Goal: Information Seeking & Learning: Learn about a topic

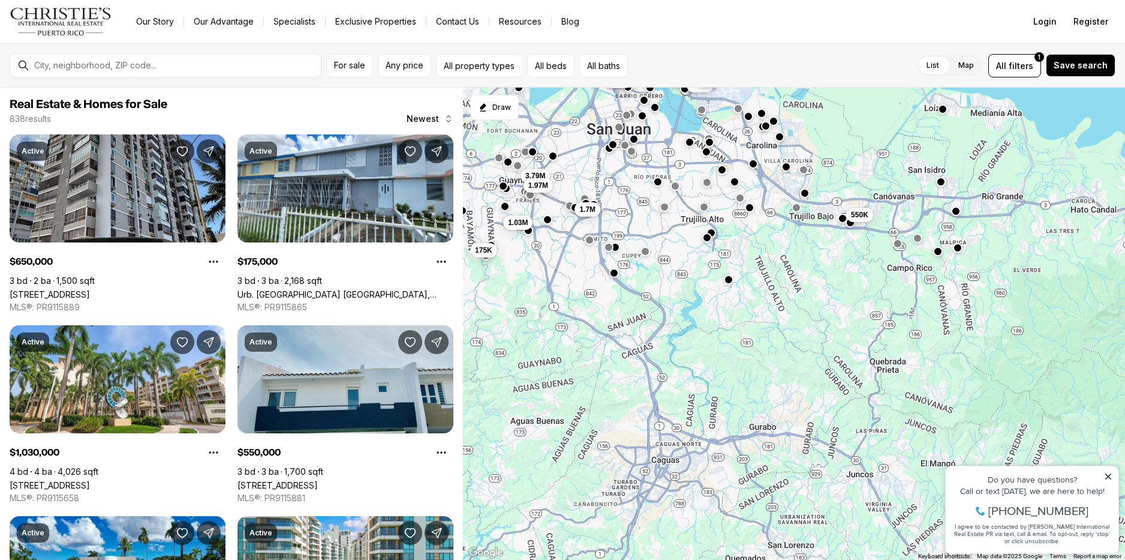
drag, startPoint x: 822, startPoint y: 462, endPoint x: 720, endPoint y: 203, distance: 278.1
click at [720, 203] on div "550K 499K 475K 649K 460K 650K 3.79M 1.97M 1.7M 1.03M 175K" at bounding box center [794, 324] width 662 height 473
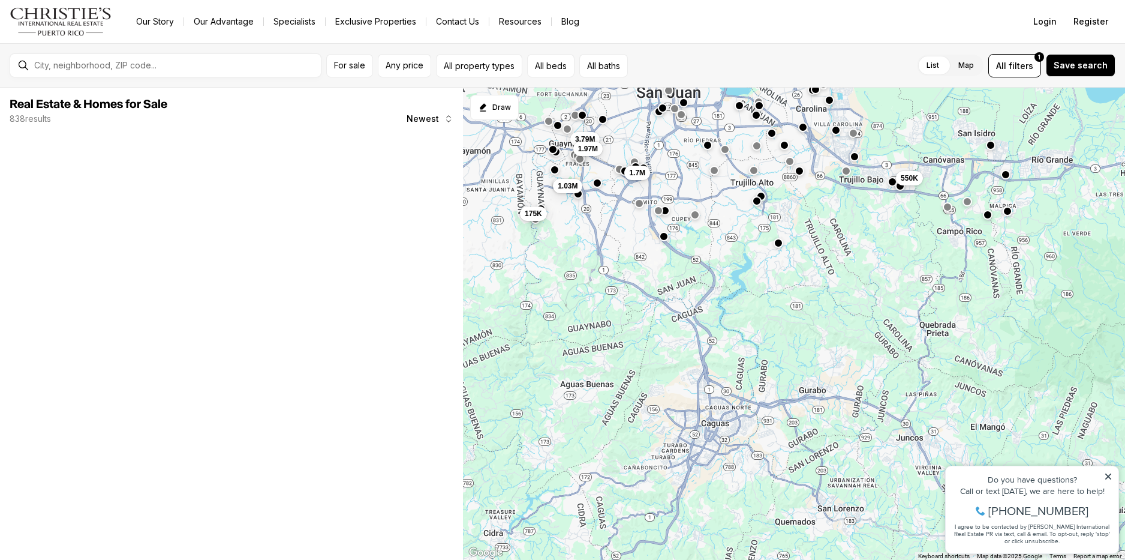
drag, startPoint x: 734, startPoint y: 380, endPoint x: 780, endPoint y: 347, distance: 56.3
click at [780, 347] on div "550K 3.79M 1.97M 1.7M 1.03M 175K" at bounding box center [794, 324] width 662 height 473
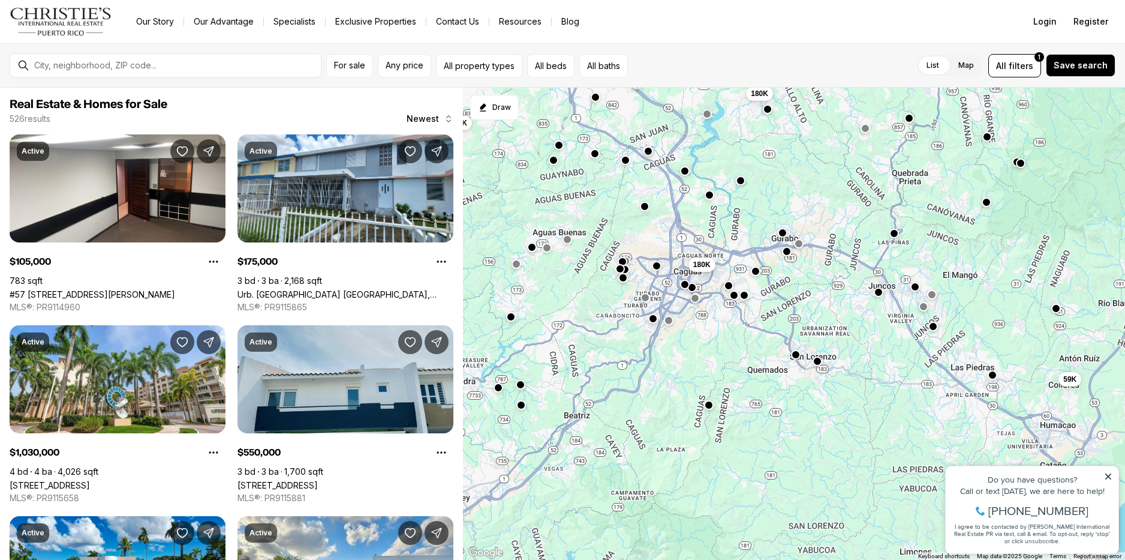
drag, startPoint x: 748, startPoint y: 453, endPoint x: 707, endPoint y: 267, distance: 191.2
click at [707, 267] on div "395K 180K 550K 3.79M 1.97M 1.05M 1.7M 1.03M 175K 59K 180K 105K" at bounding box center [794, 324] width 662 height 473
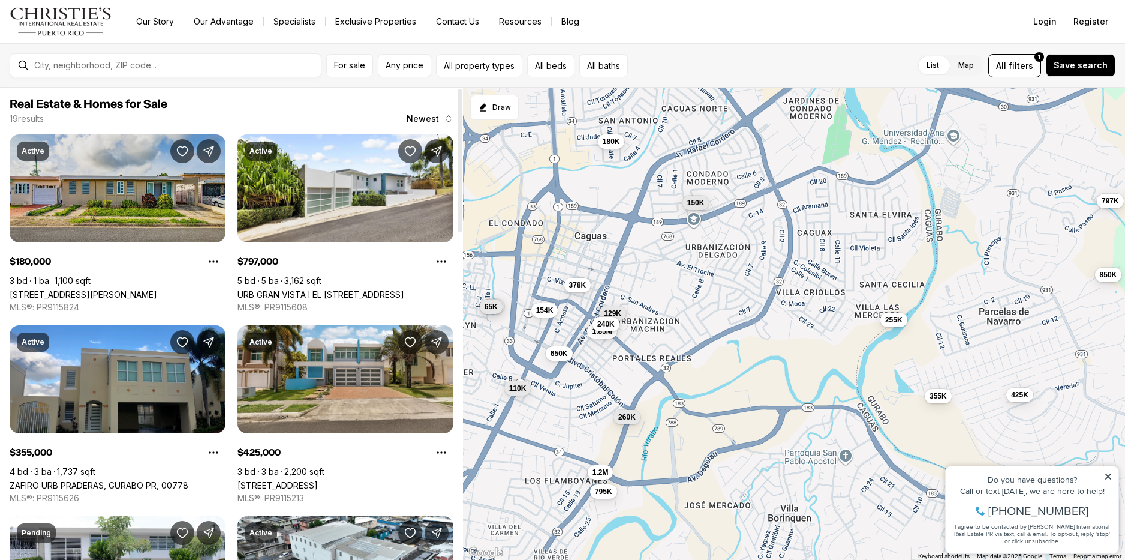
click at [132, 289] on link "[STREET_ADDRESS][PERSON_NAME]" at bounding box center [84, 294] width 148 height 10
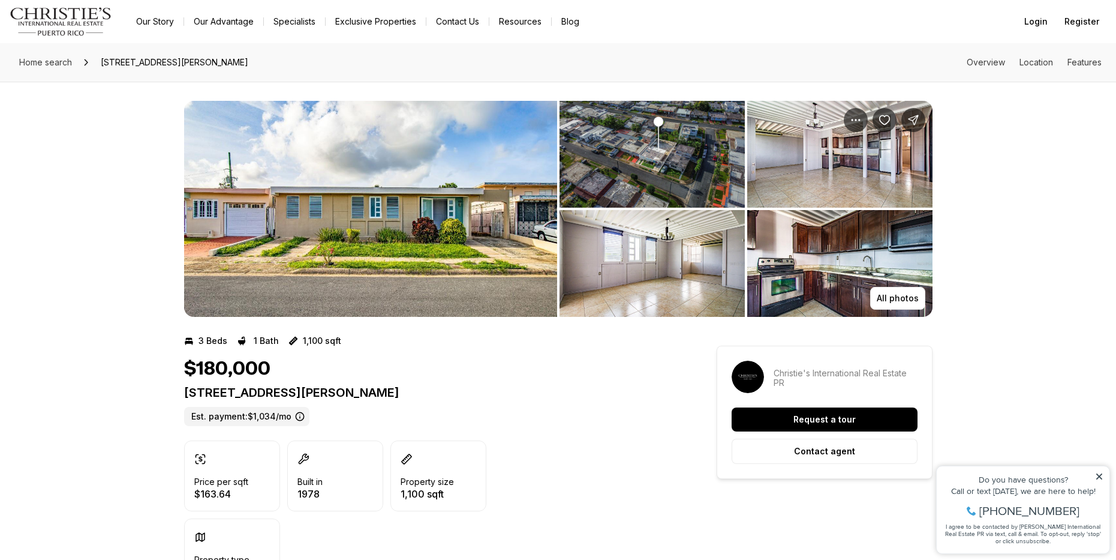
click at [454, 208] on img "View image gallery" at bounding box center [370, 209] width 373 height 216
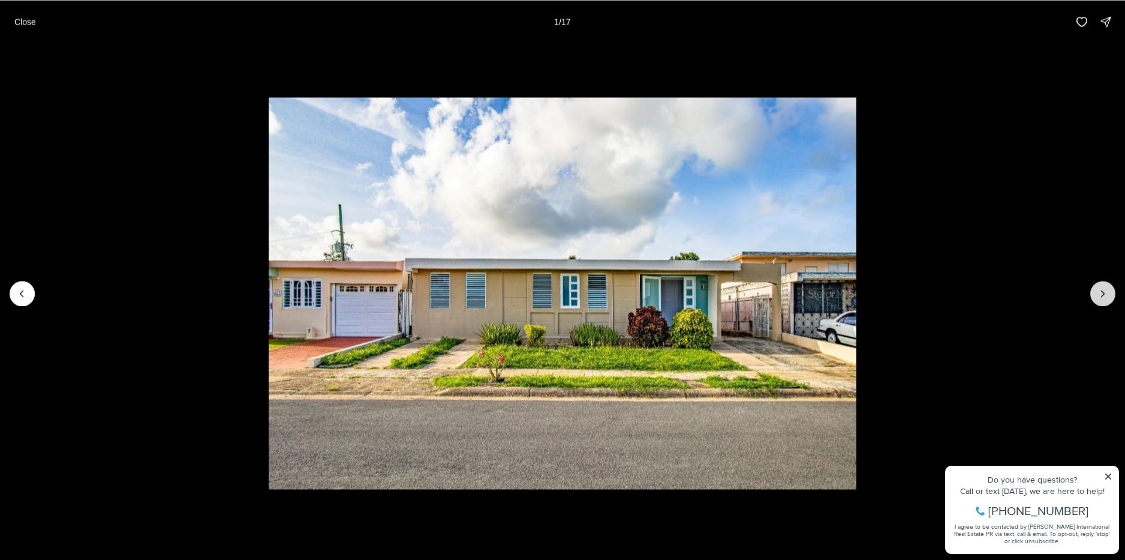
click at [1101, 298] on icon "Next slide" at bounding box center [1103, 293] width 12 height 12
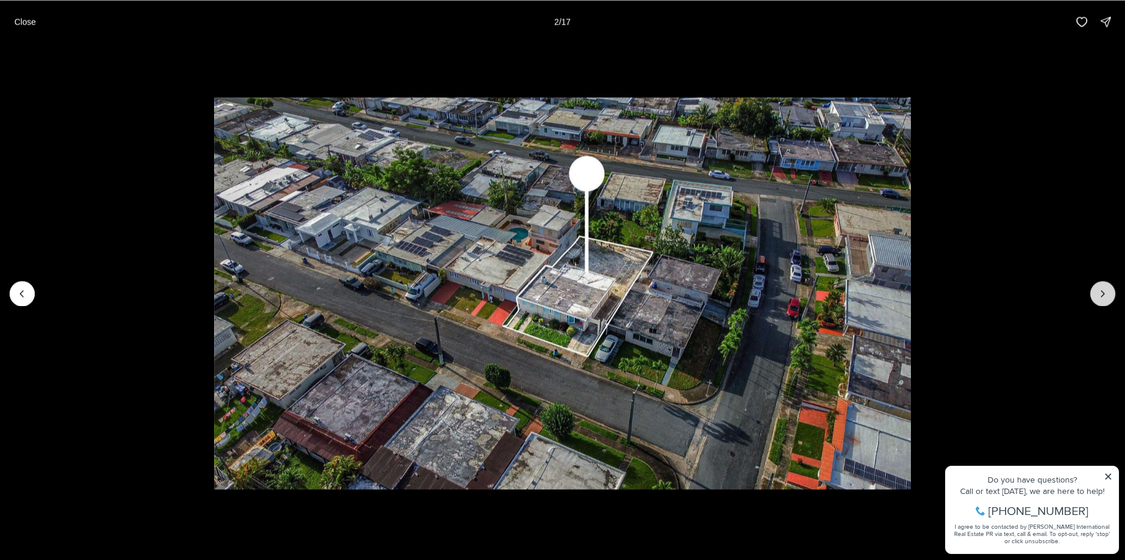
click at [1101, 298] on icon "Next slide" at bounding box center [1103, 293] width 12 height 12
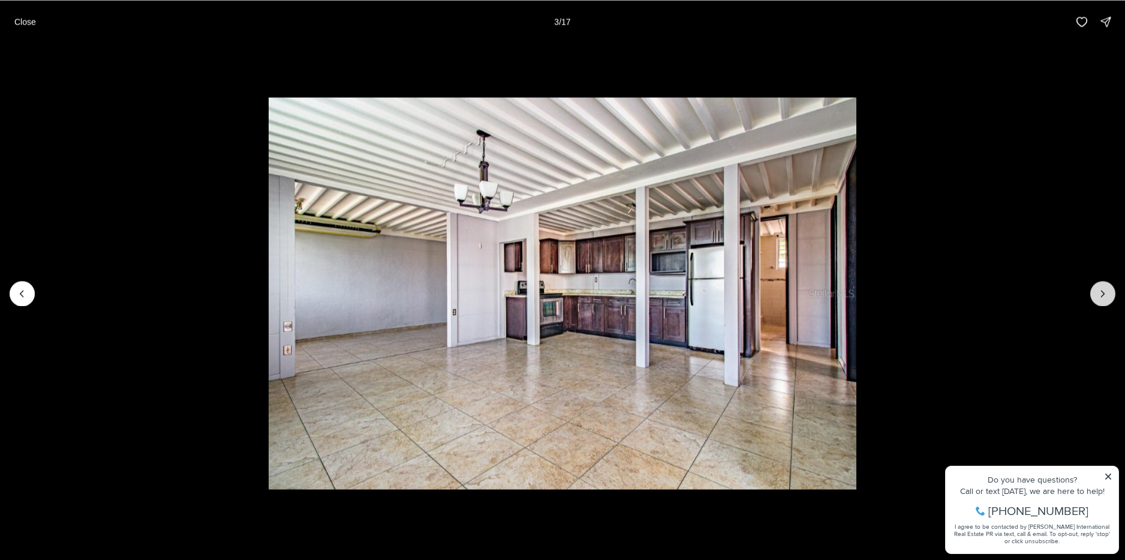
click at [1101, 298] on icon "Next slide" at bounding box center [1103, 293] width 12 height 12
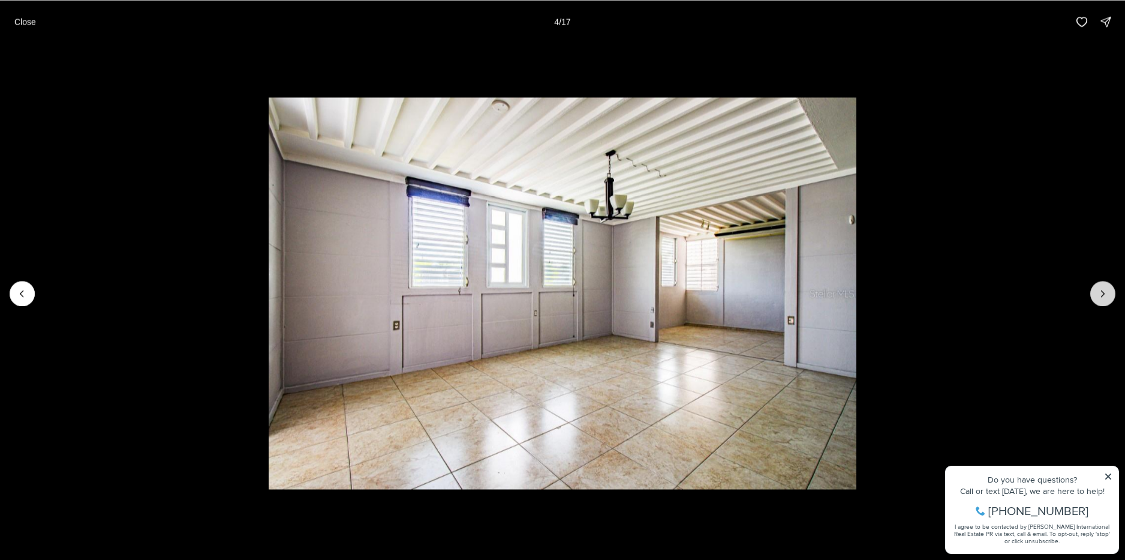
click at [1101, 298] on icon "Next slide" at bounding box center [1103, 293] width 12 height 12
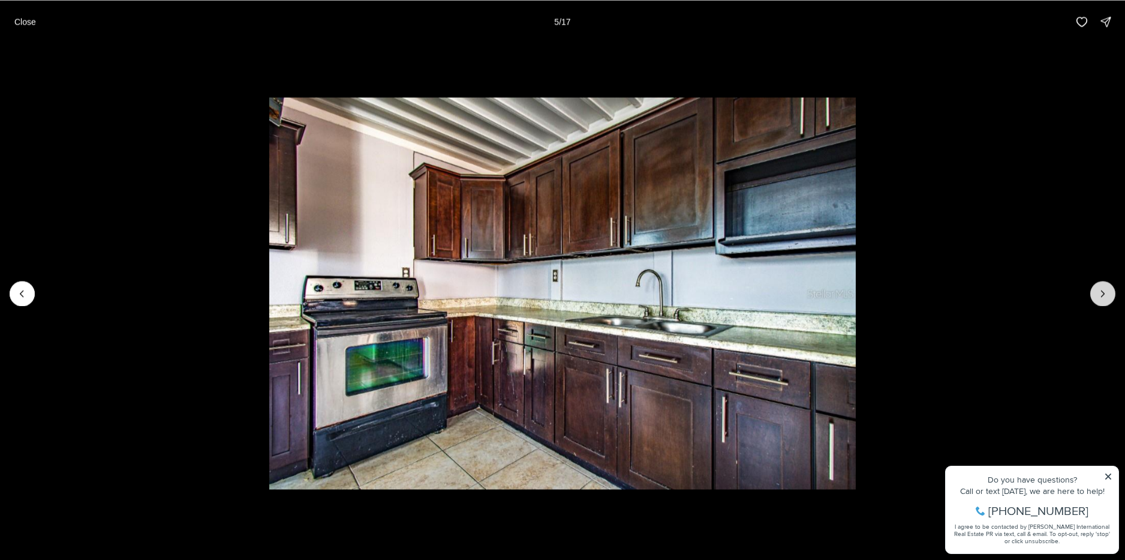
click at [1101, 298] on icon "Next slide" at bounding box center [1103, 293] width 12 height 12
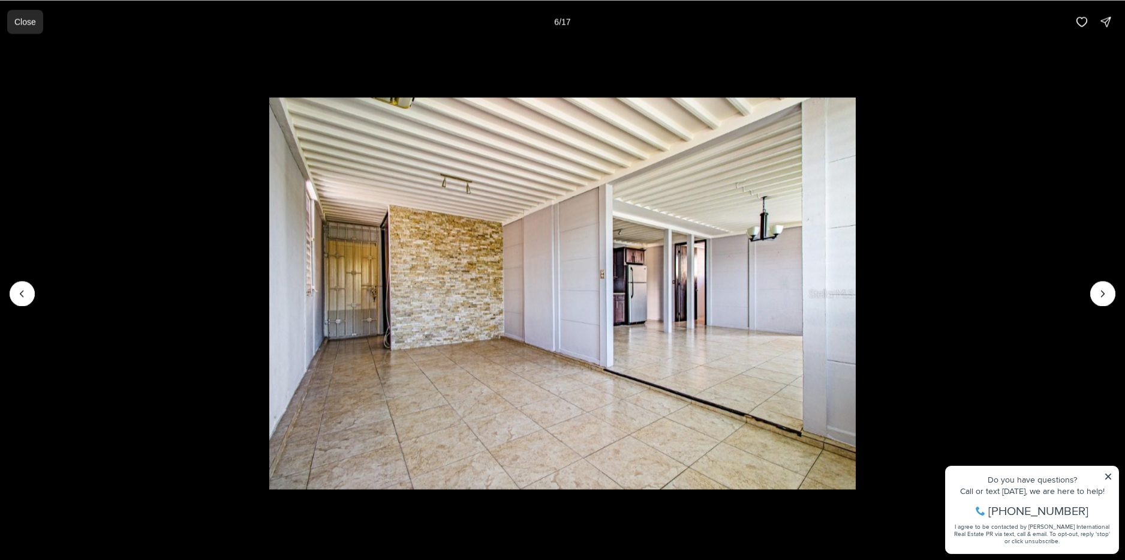
click at [25, 26] on p "Close" at bounding box center [25, 22] width 22 height 10
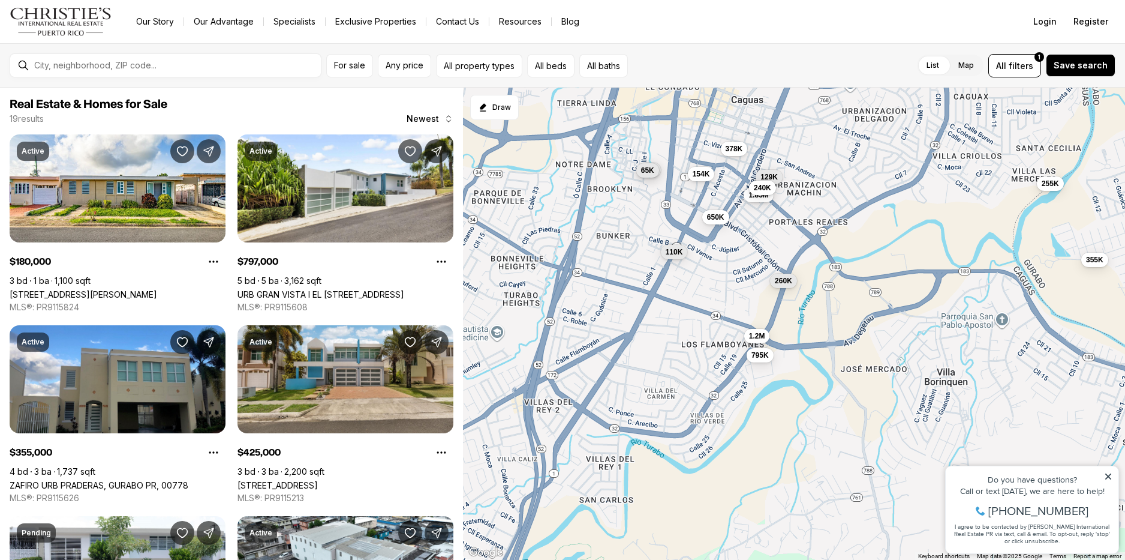
drag, startPoint x: 658, startPoint y: 285, endPoint x: 801, endPoint y: 142, distance: 202.3
click at [801, 142] on div "180K 797K 355K 425K 260K 1.85M 255K 154K 110K 150K 129K 1.2M 240K 95K 650K 65K …" at bounding box center [794, 324] width 662 height 473
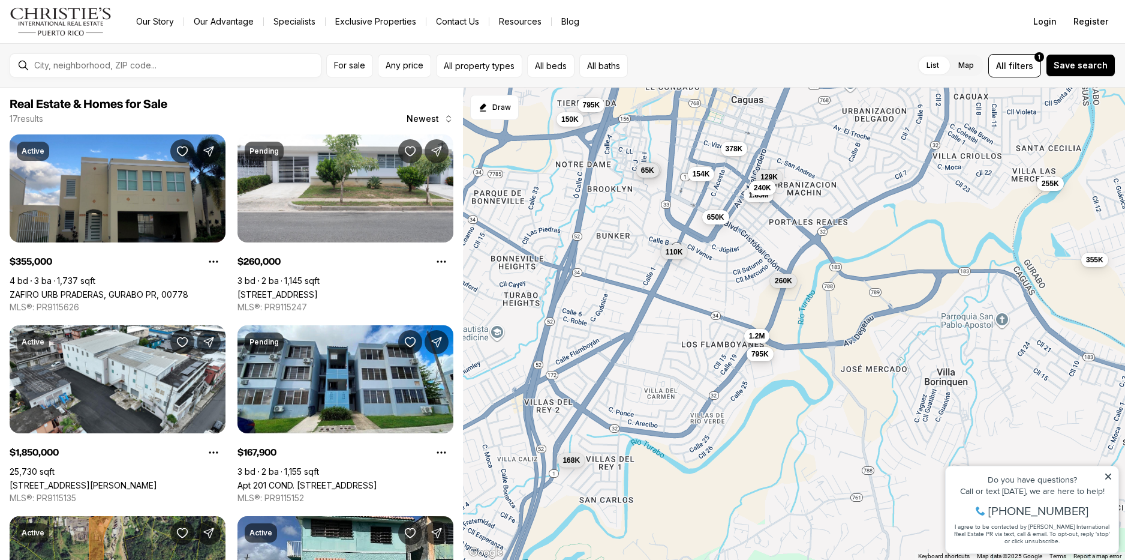
click at [765, 356] on span "795K" at bounding box center [759, 354] width 17 height 10
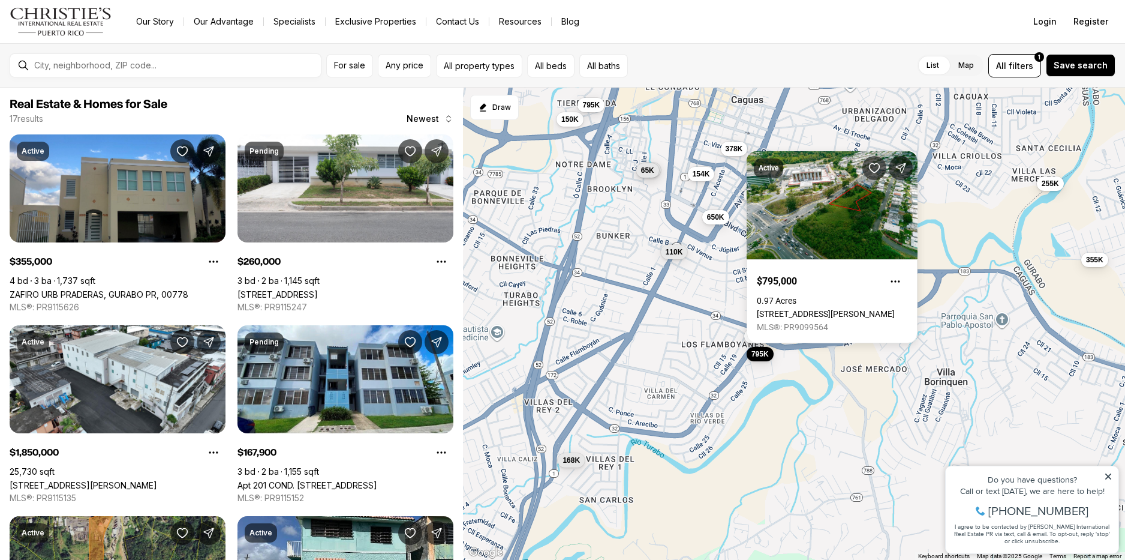
click at [723, 328] on div "355K 260K 1.85M 255K 154K 110K 129K 1.2M 240K 95K 650K 65K 795K 378K 168K 150K …" at bounding box center [794, 324] width 662 height 473
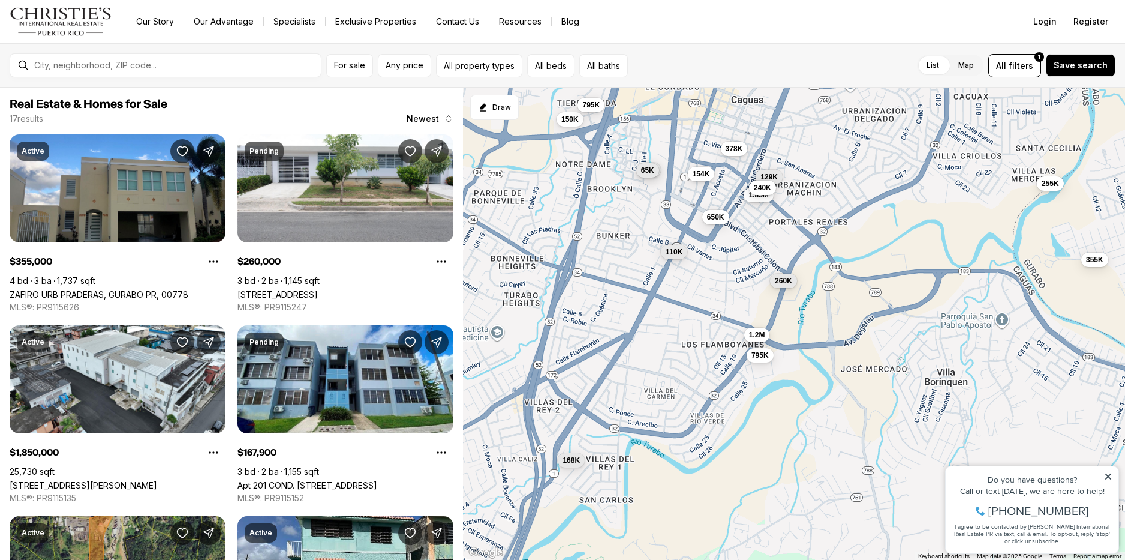
click at [759, 338] on span "1.2M" at bounding box center [757, 335] width 16 height 10
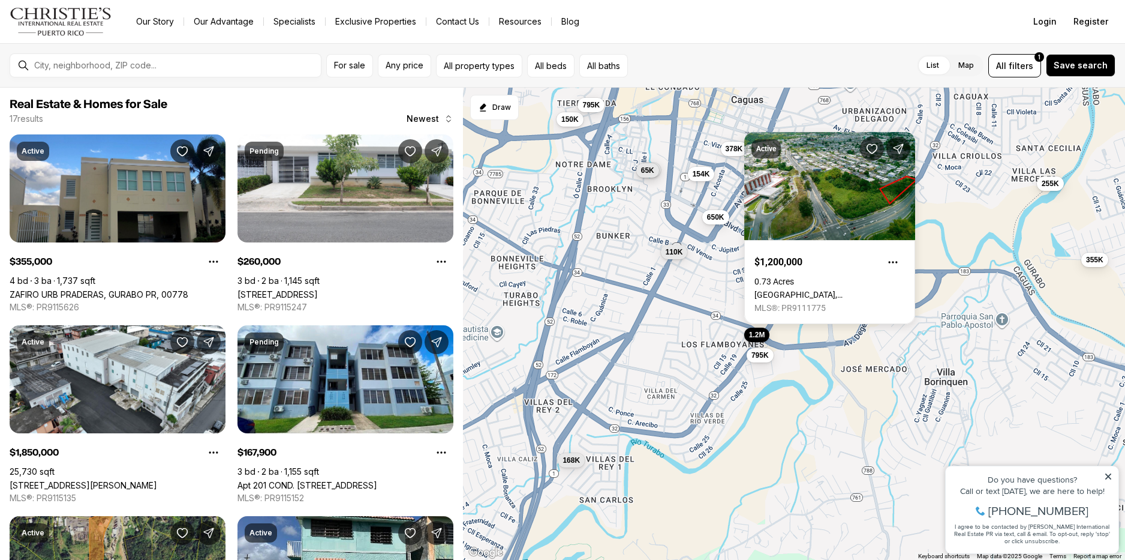
click at [784, 112] on div "355K 260K 1.85M 255K 154K 110K 129K 1.2M 240K 95K 650K 65K 795K 378K 168K 150K …" at bounding box center [794, 324] width 662 height 473
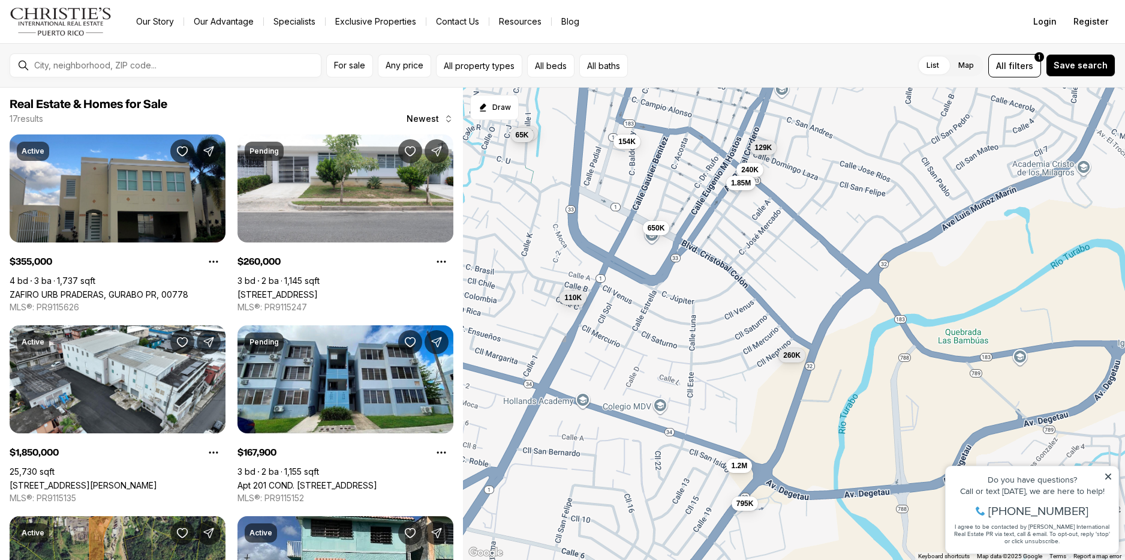
click at [735, 183] on span "1.85M" at bounding box center [741, 183] width 20 height 10
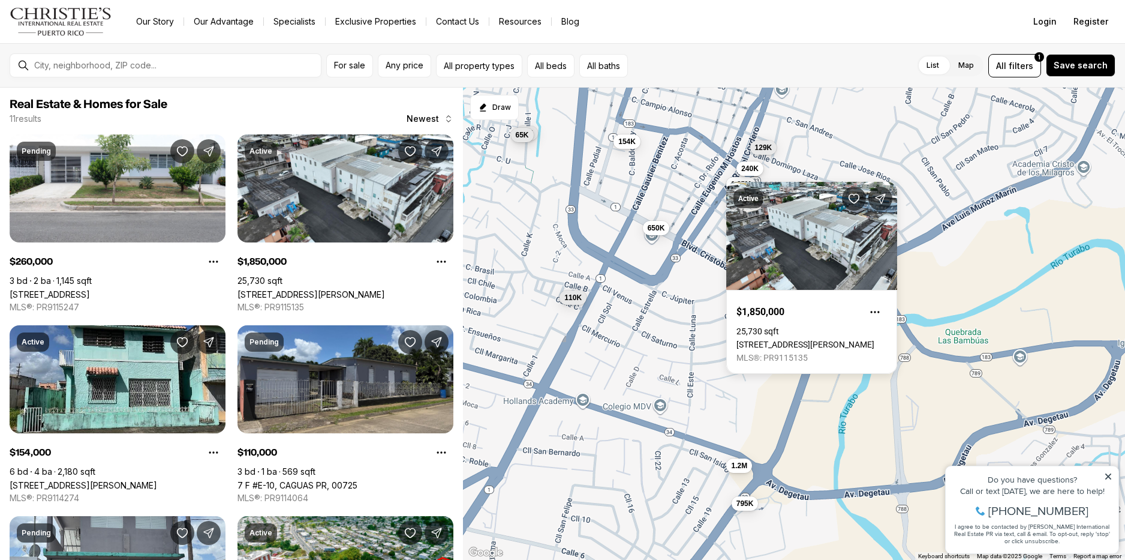
click at [748, 166] on span "240K" at bounding box center [749, 169] width 17 height 10
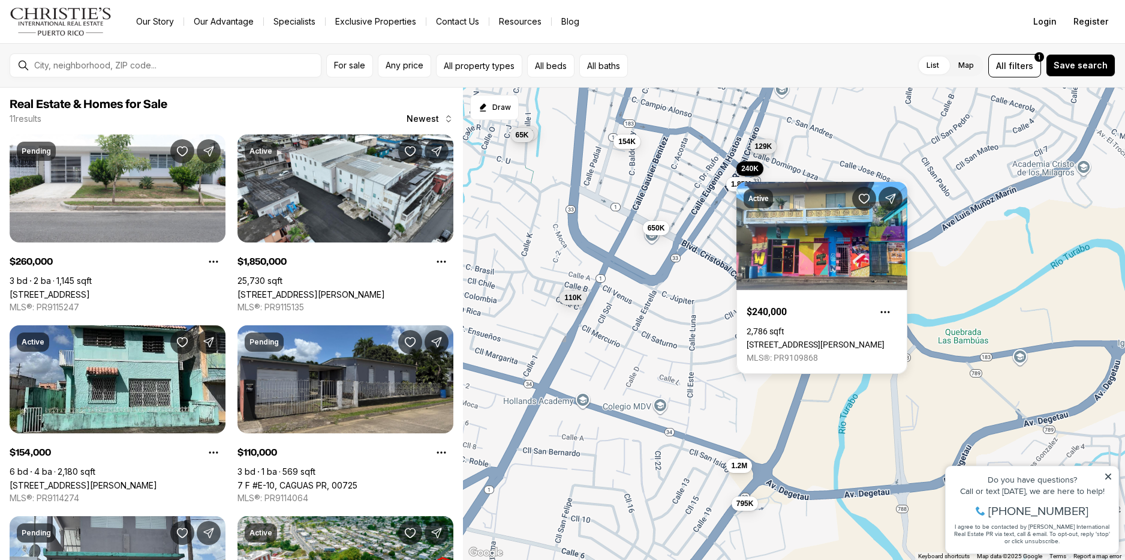
click at [768, 144] on span "129K" at bounding box center [763, 147] width 17 height 10
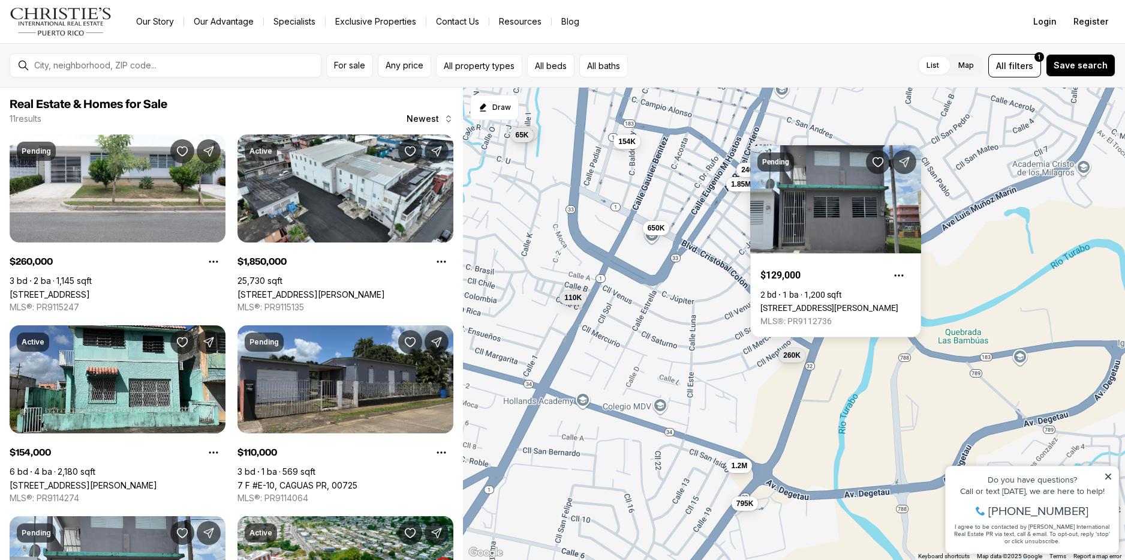
click at [802, 137] on div "260K 1.85M 154K 110K 129K 1.2M 240K 95K 650K 65K 795K" at bounding box center [794, 324] width 662 height 473
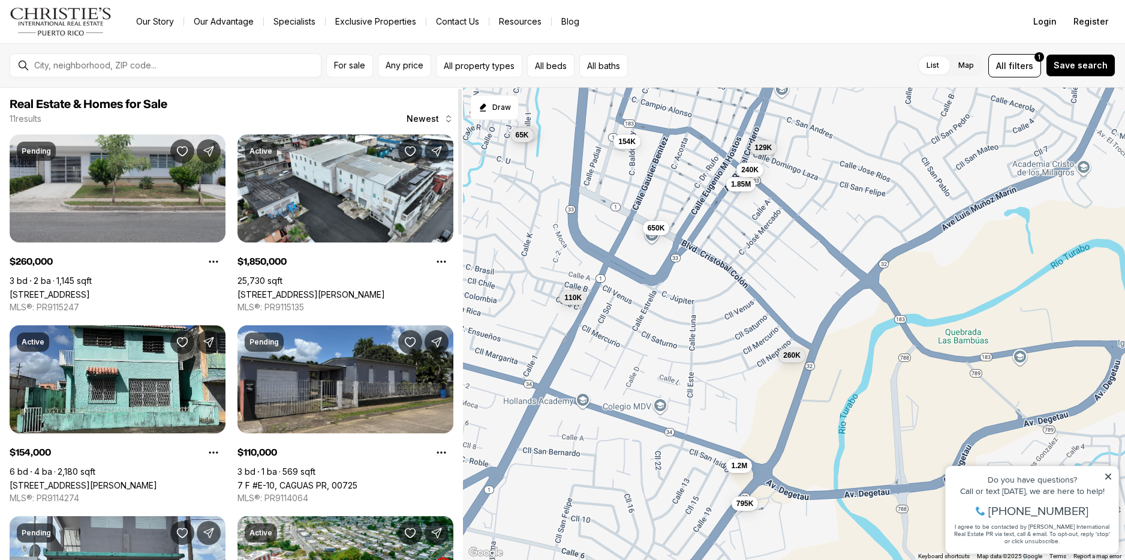
click at [90, 289] on link "[STREET_ADDRESS]" at bounding box center [50, 294] width 80 height 10
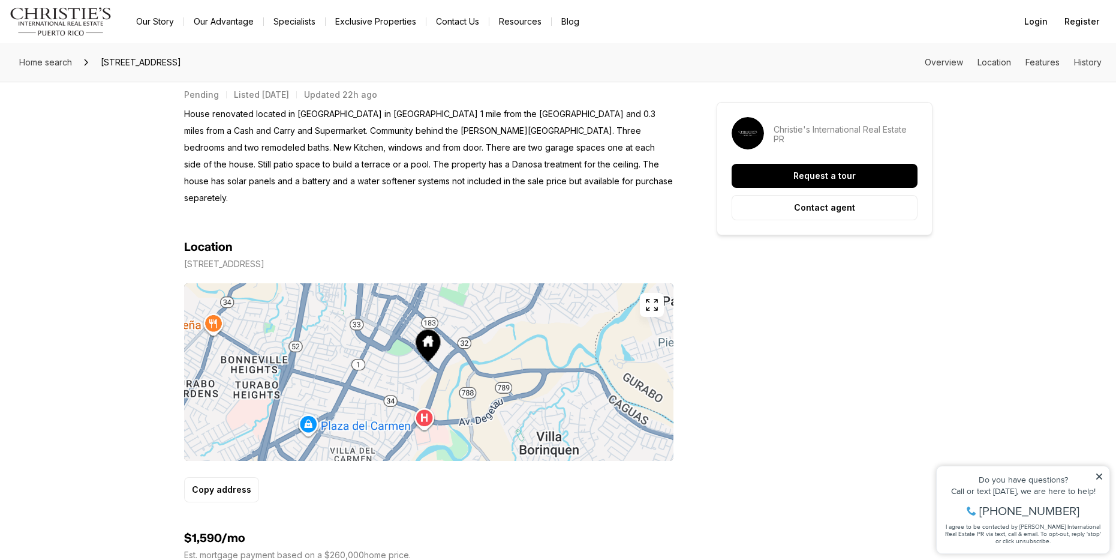
scroll to position [540, 0]
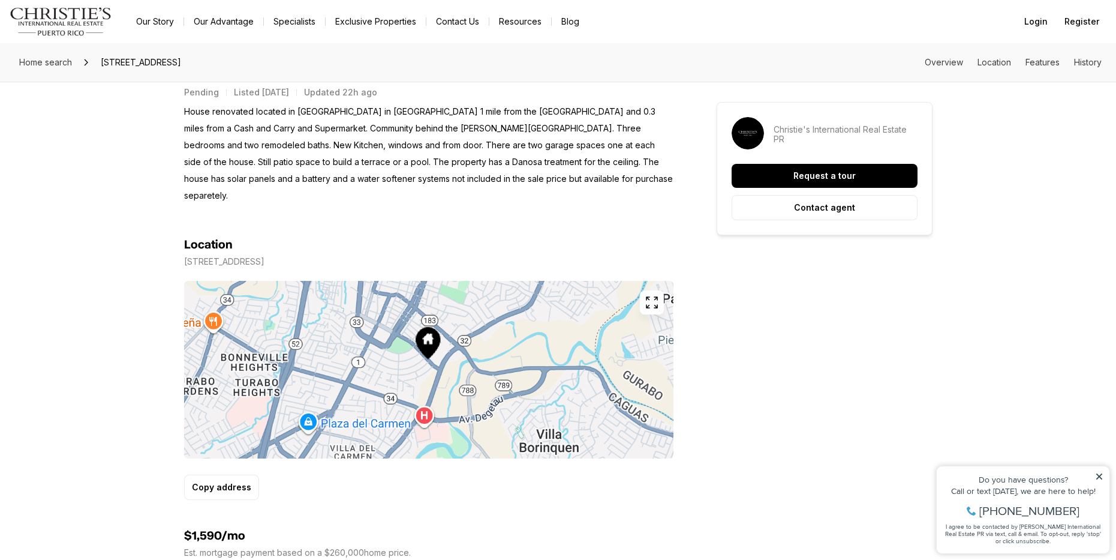
click at [654, 295] on icon "button" at bounding box center [652, 302] width 14 height 14
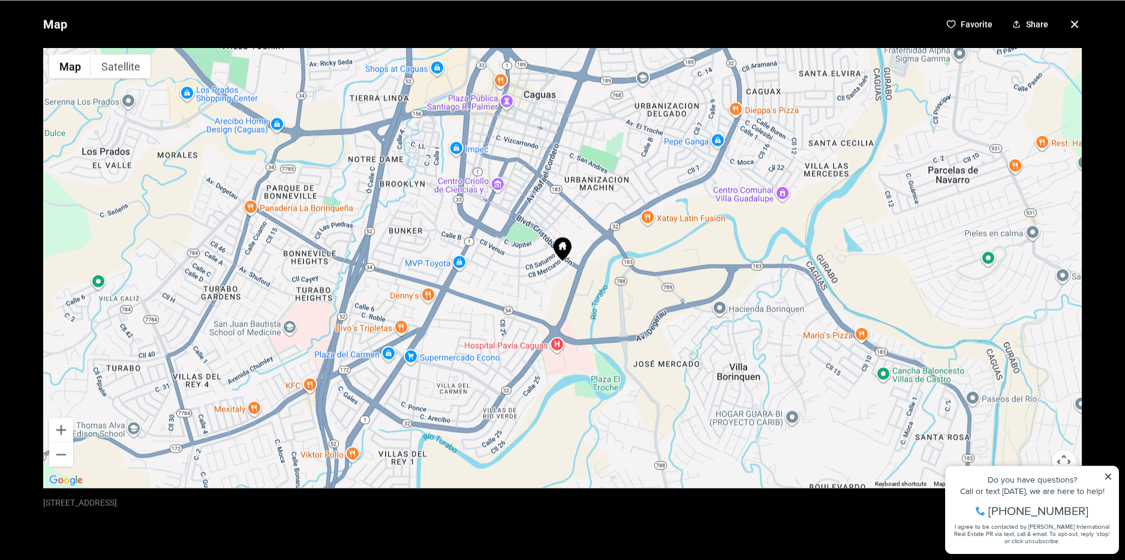
click at [1072, 25] on icon "button" at bounding box center [1075, 24] width 6 height 6
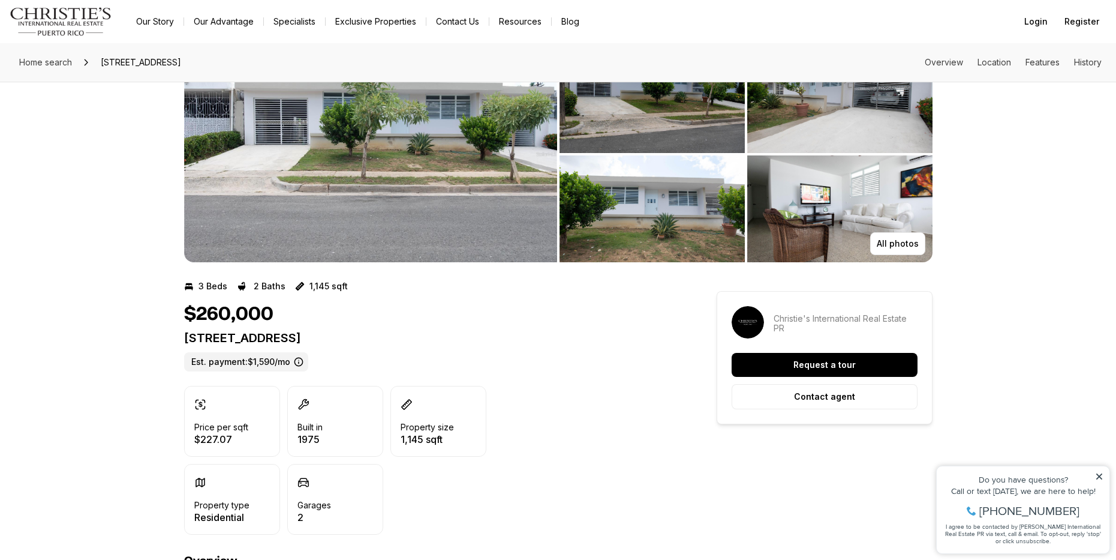
scroll to position [0, 0]
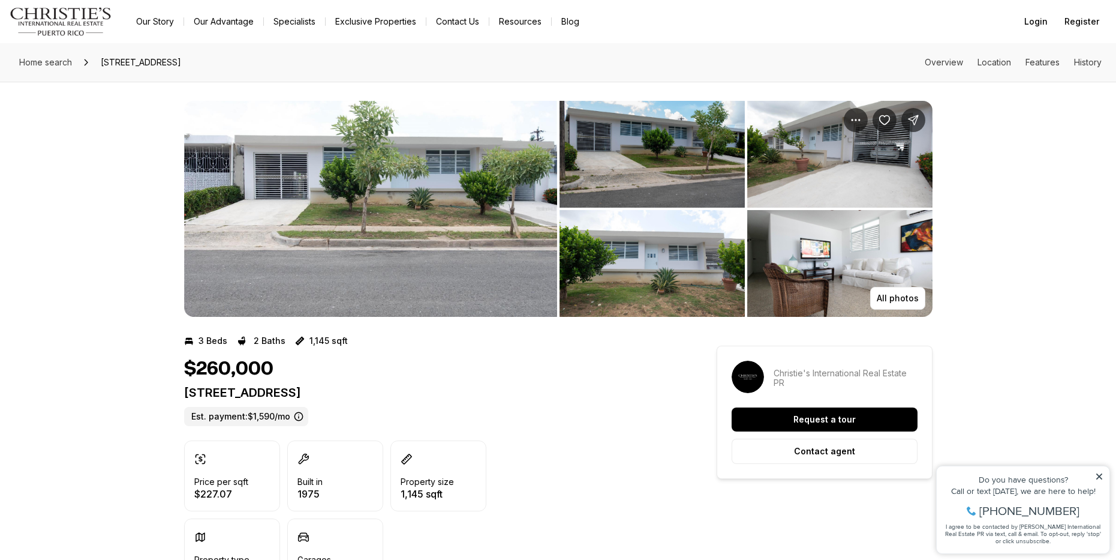
click at [381, 245] on img "View image gallery" at bounding box center [370, 209] width 373 height 216
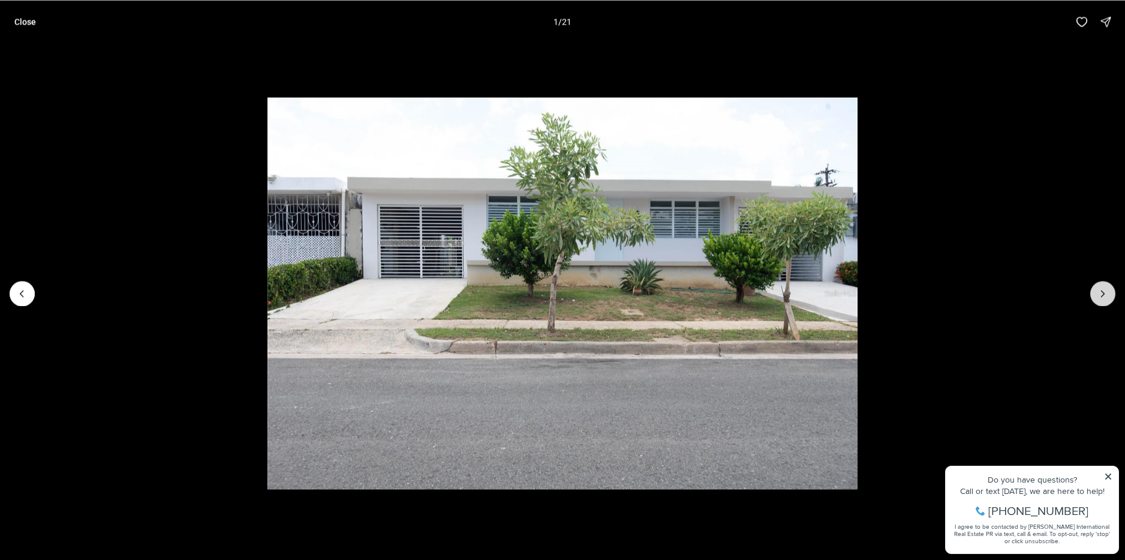
click at [1103, 299] on icon "Next slide" at bounding box center [1103, 293] width 12 height 12
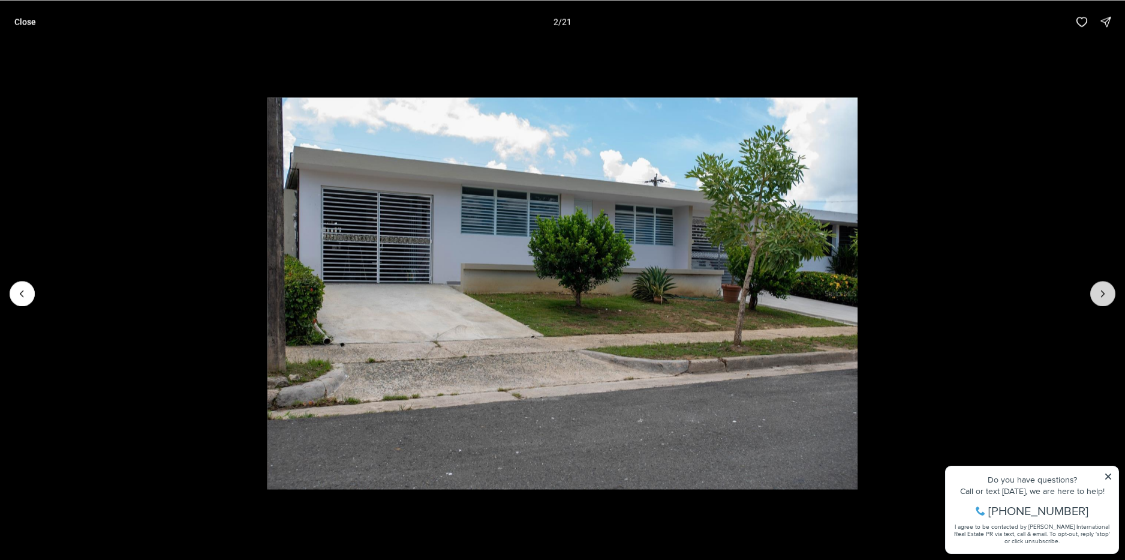
click at [1103, 299] on icon "Next slide" at bounding box center [1103, 293] width 12 height 12
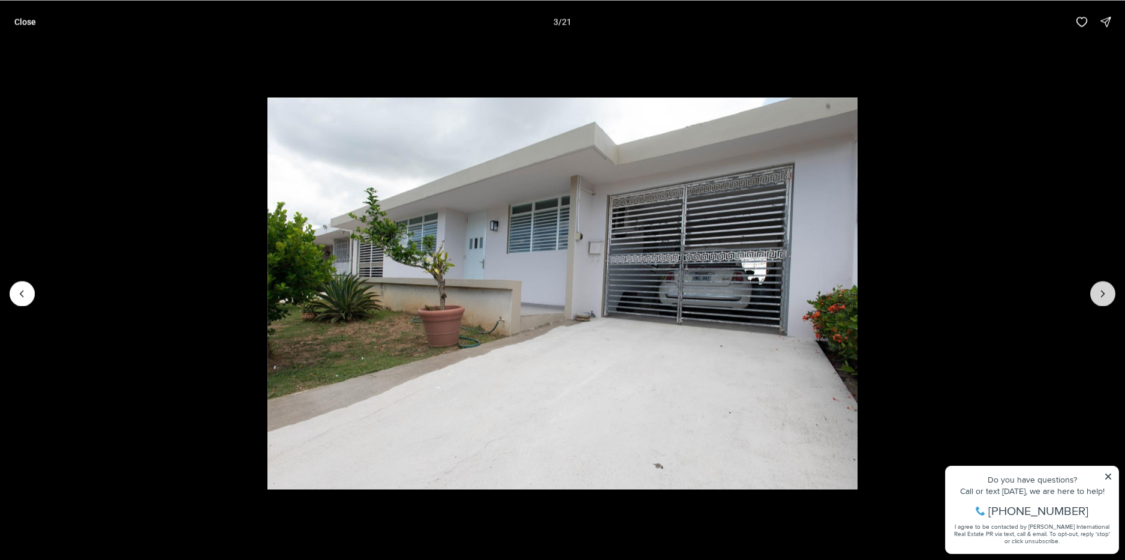
click at [1103, 299] on icon "Next slide" at bounding box center [1103, 293] width 12 height 12
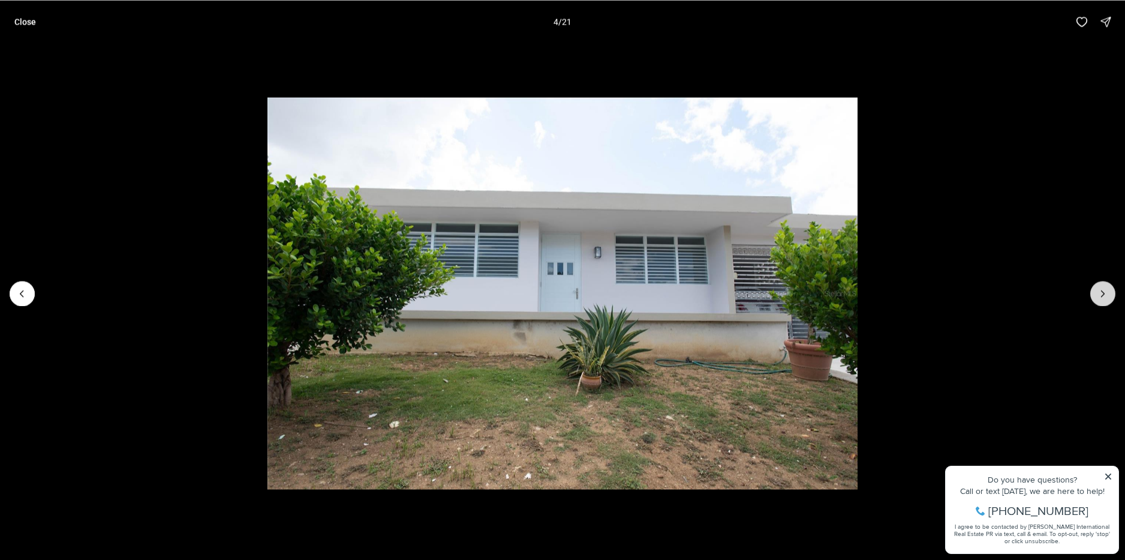
click at [1103, 299] on icon "Next slide" at bounding box center [1103, 293] width 12 height 12
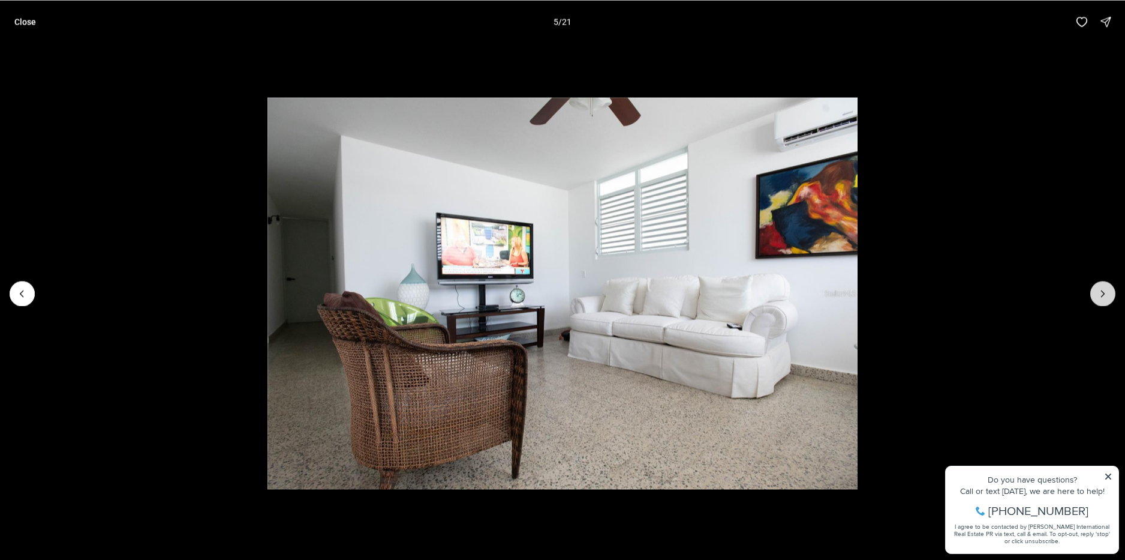
click at [1103, 299] on icon "Next slide" at bounding box center [1103, 293] width 12 height 12
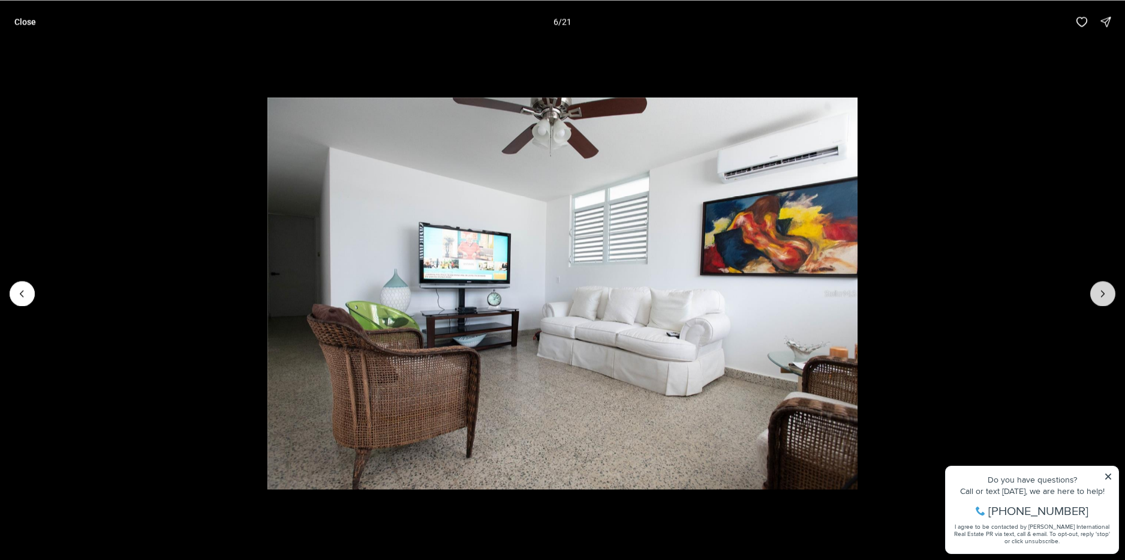
click at [1104, 299] on icon "Next slide" at bounding box center [1103, 293] width 12 height 12
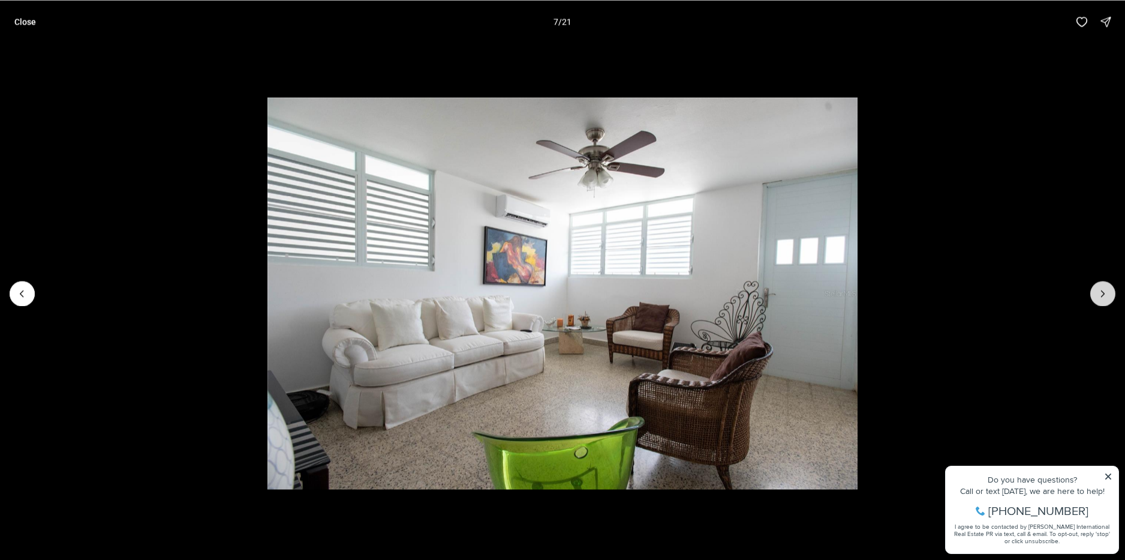
click at [1104, 299] on icon "Next slide" at bounding box center [1103, 293] width 12 height 12
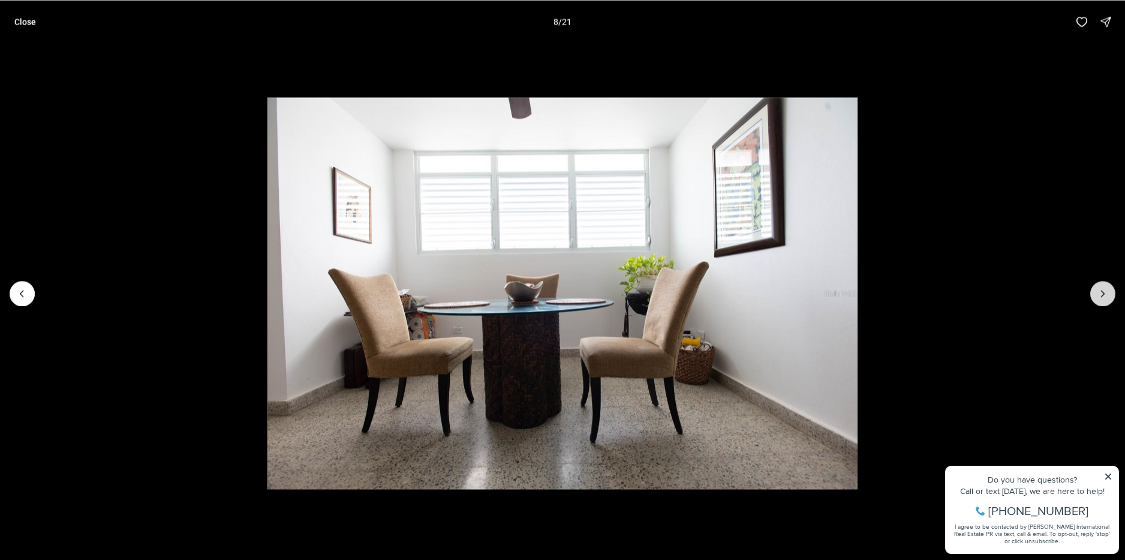
click at [1104, 299] on icon "Next slide" at bounding box center [1103, 293] width 12 height 12
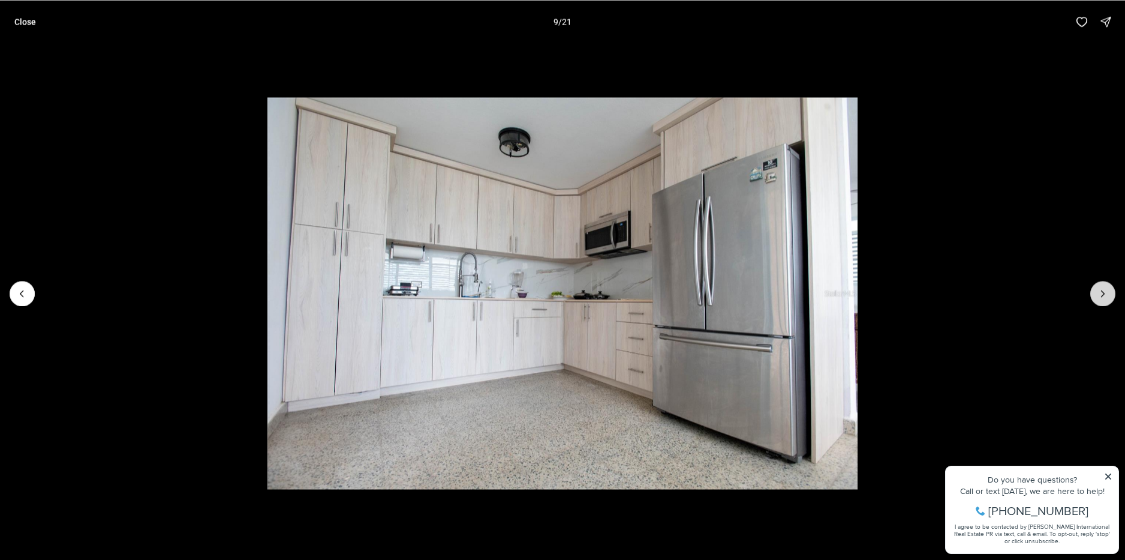
click at [1104, 299] on icon "Next slide" at bounding box center [1103, 293] width 12 height 12
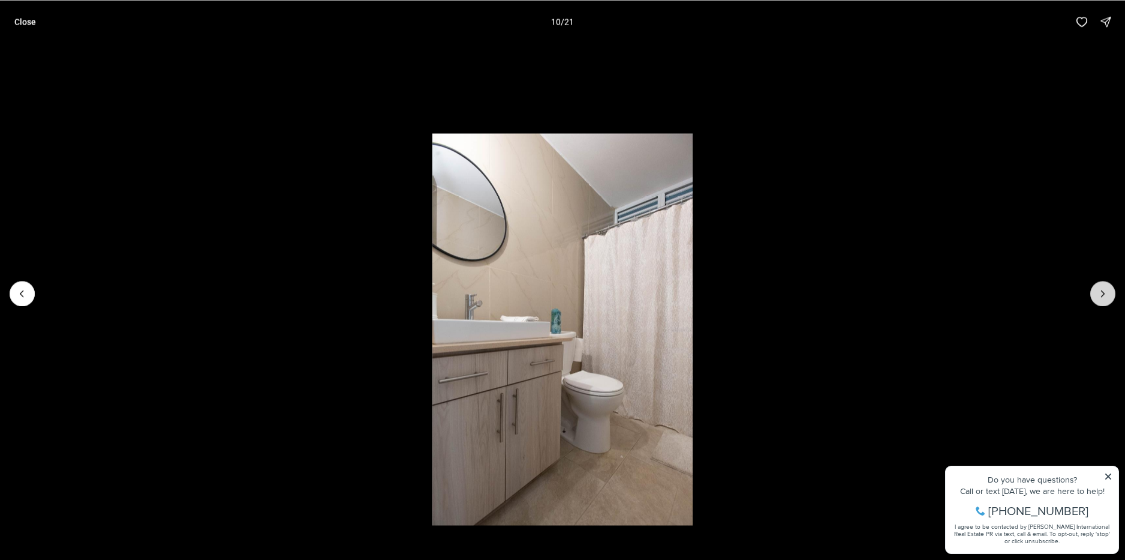
click at [1104, 299] on icon "Next slide" at bounding box center [1103, 293] width 12 height 12
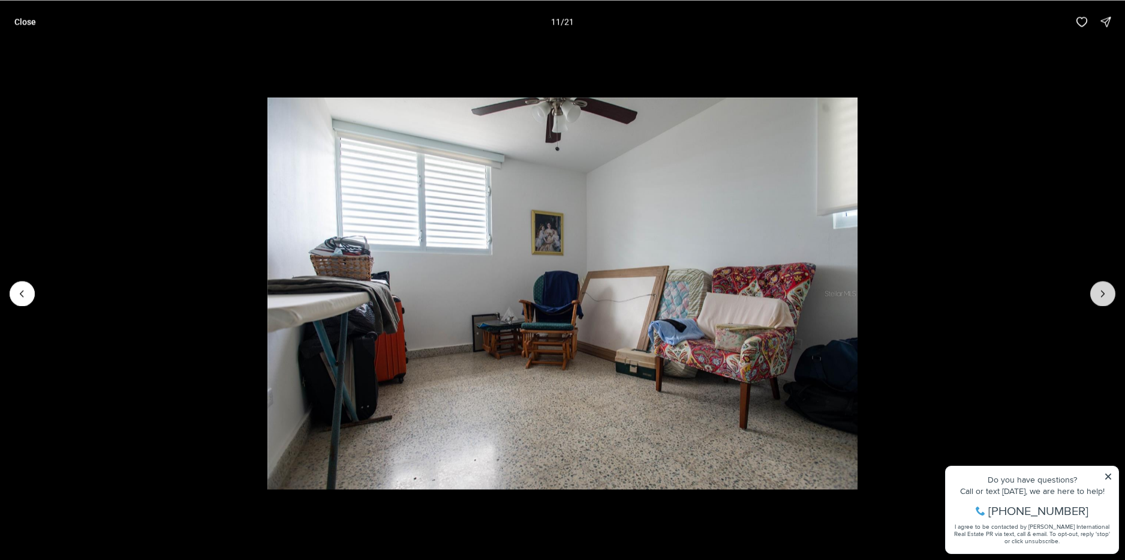
click at [1104, 299] on icon "Next slide" at bounding box center [1103, 293] width 12 height 12
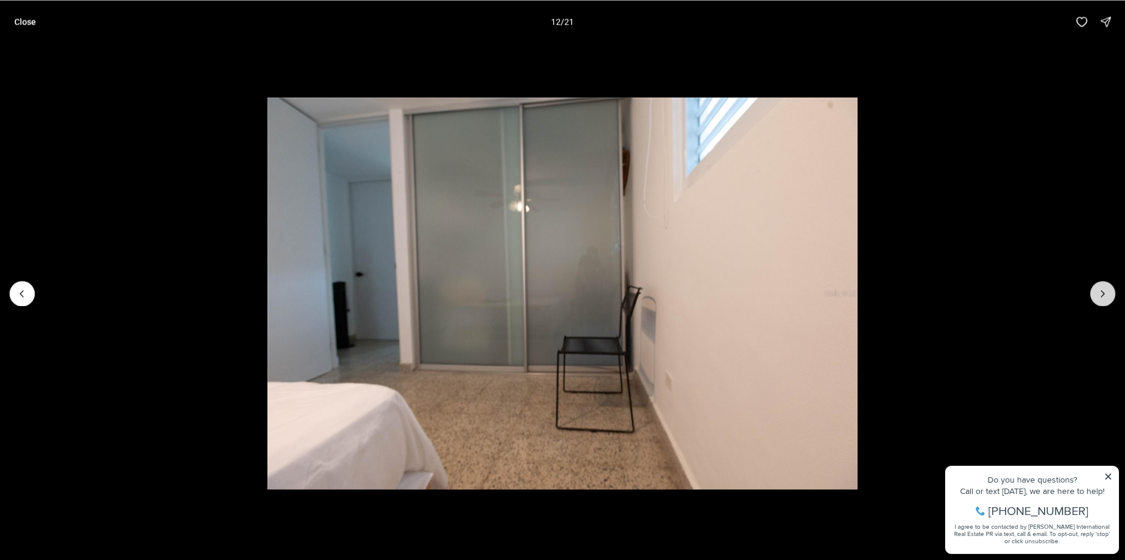
click at [1104, 299] on icon "Next slide" at bounding box center [1103, 293] width 12 height 12
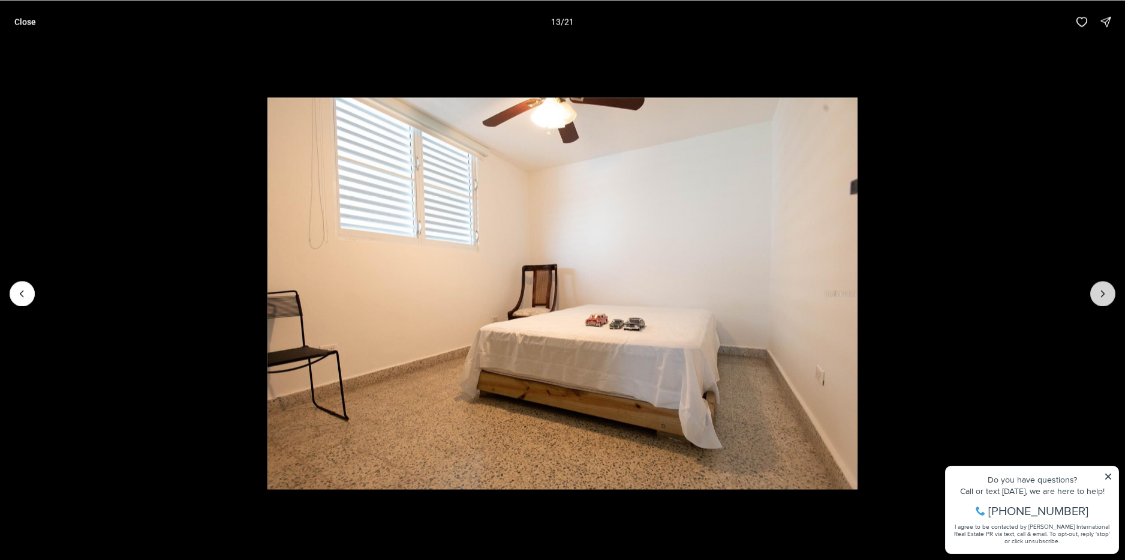
click at [1104, 299] on icon "Next slide" at bounding box center [1103, 293] width 12 height 12
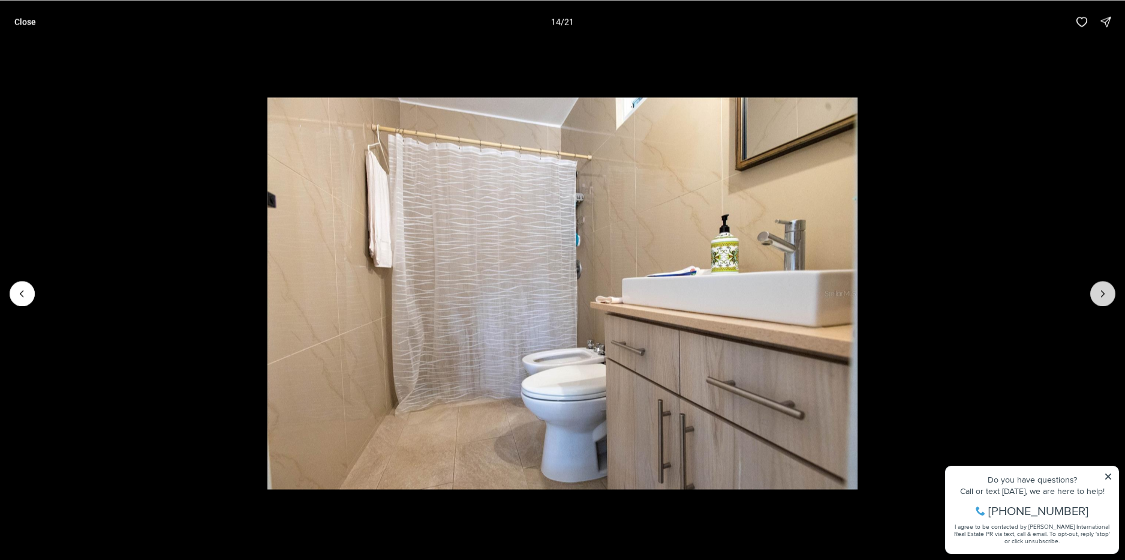
click at [1104, 299] on icon "Next slide" at bounding box center [1103, 293] width 12 height 12
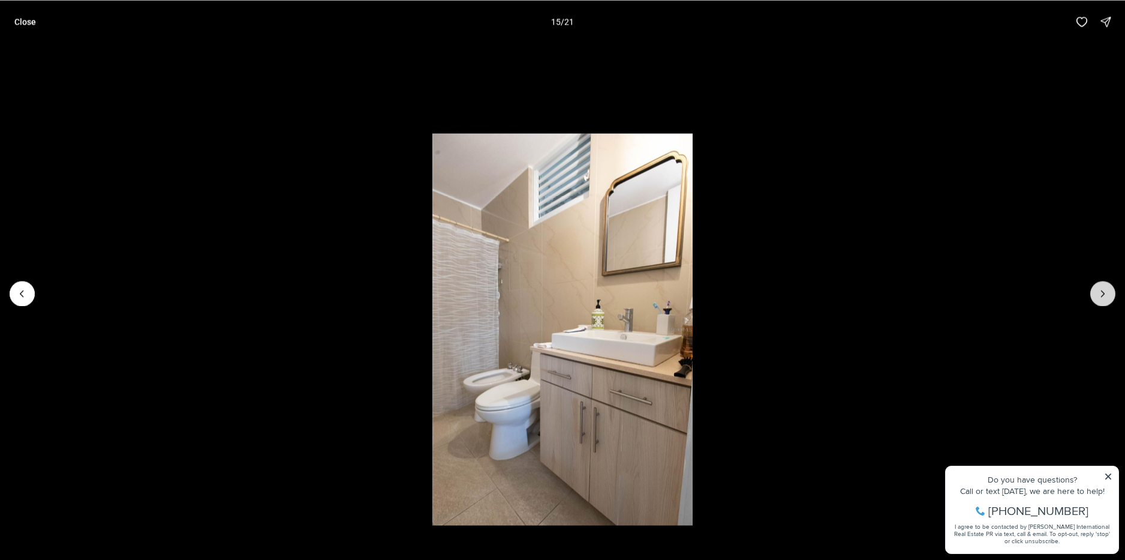
click at [1104, 299] on icon "Next slide" at bounding box center [1103, 293] width 12 height 12
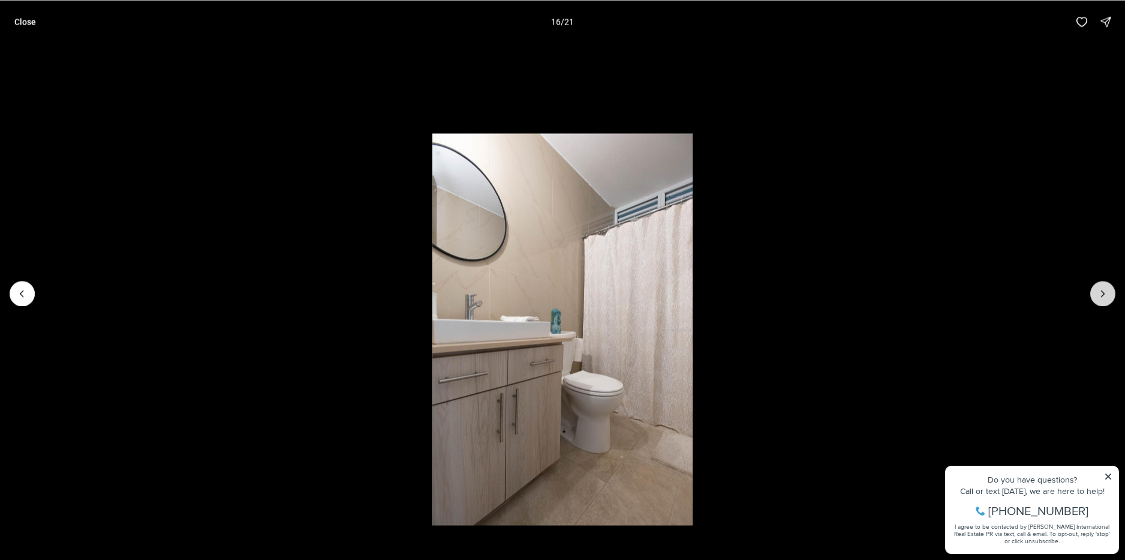
click at [1106, 299] on icon "Next slide" at bounding box center [1103, 293] width 12 height 12
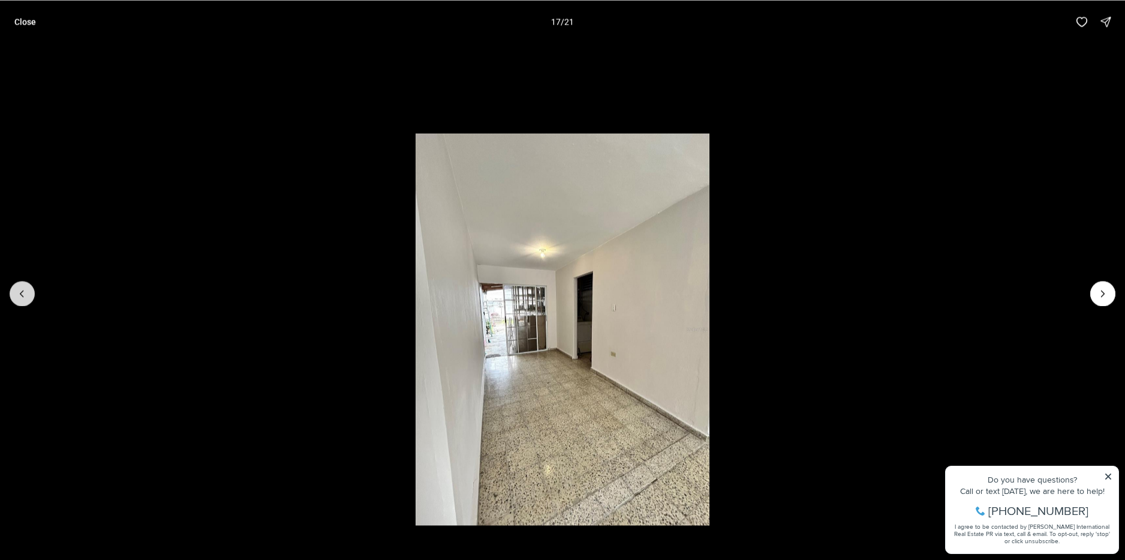
click at [24, 300] on button "Previous slide" at bounding box center [22, 293] width 25 height 25
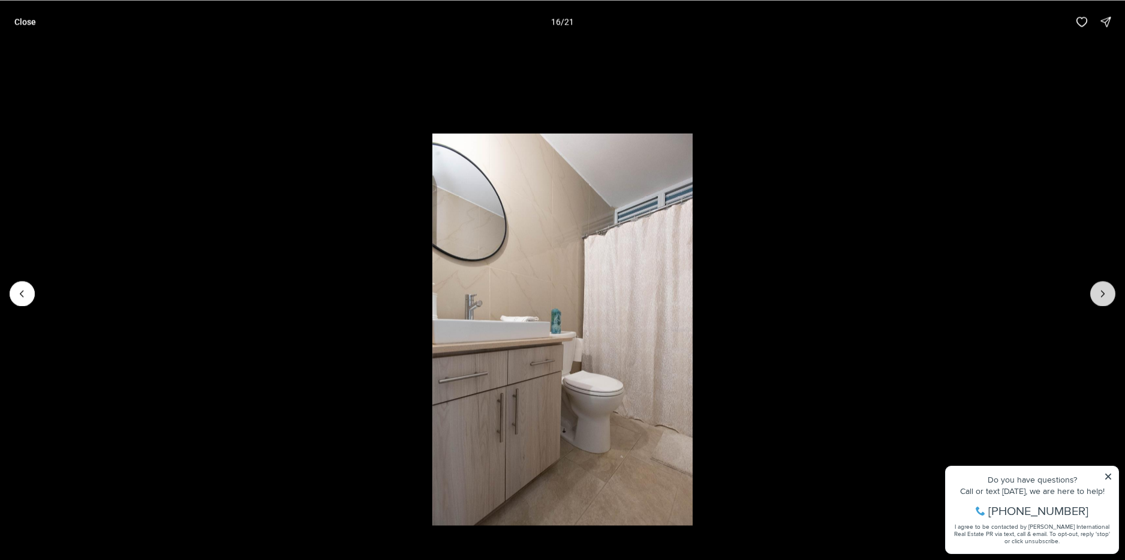
click at [1102, 293] on icon "Next slide" at bounding box center [1103, 293] width 12 height 12
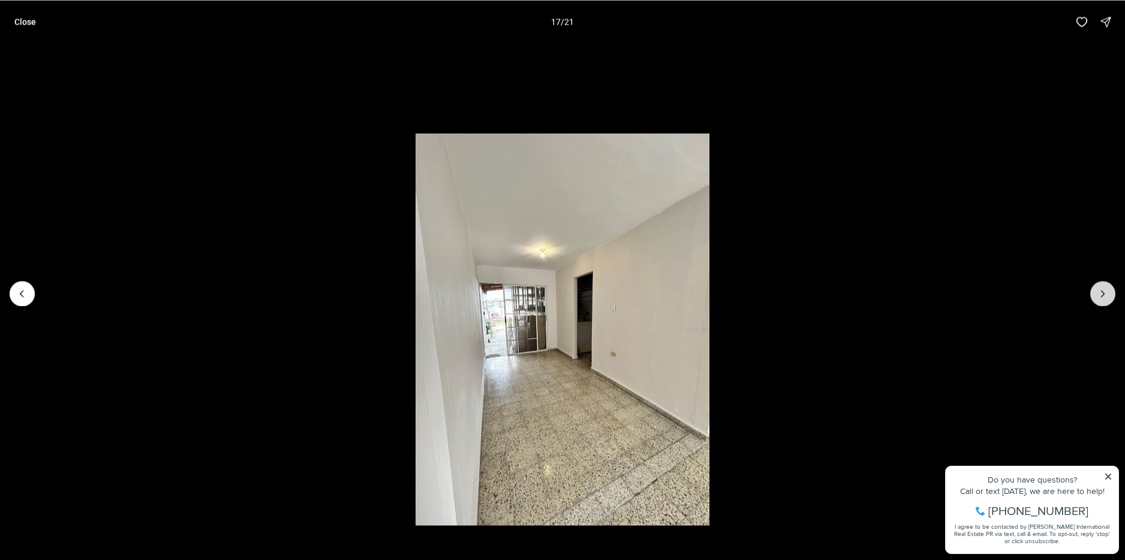
click at [1102, 293] on icon "Next slide" at bounding box center [1103, 293] width 12 height 12
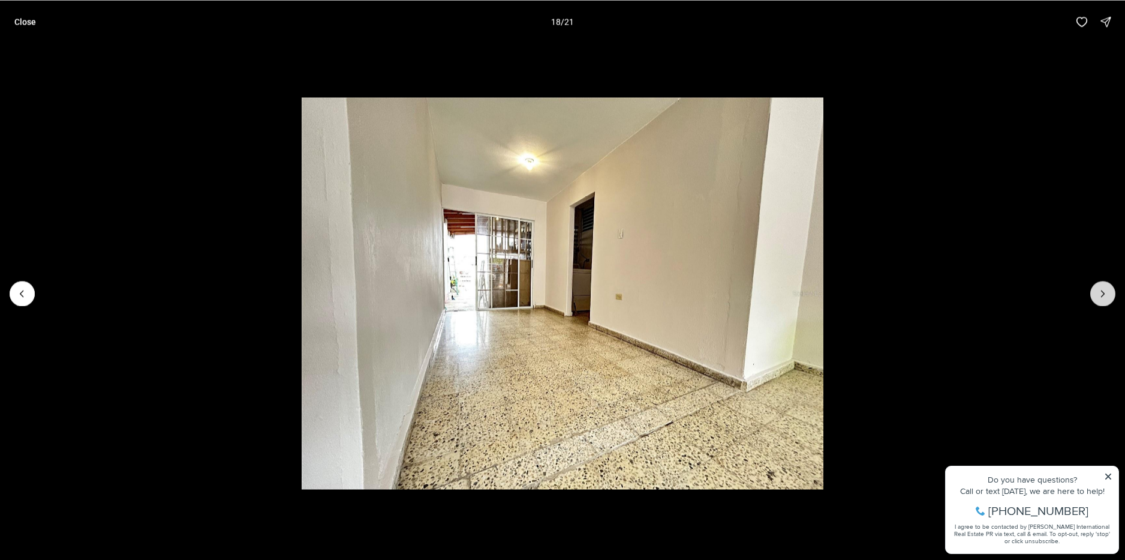
click at [1102, 293] on icon "Next slide" at bounding box center [1103, 293] width 12 height 12
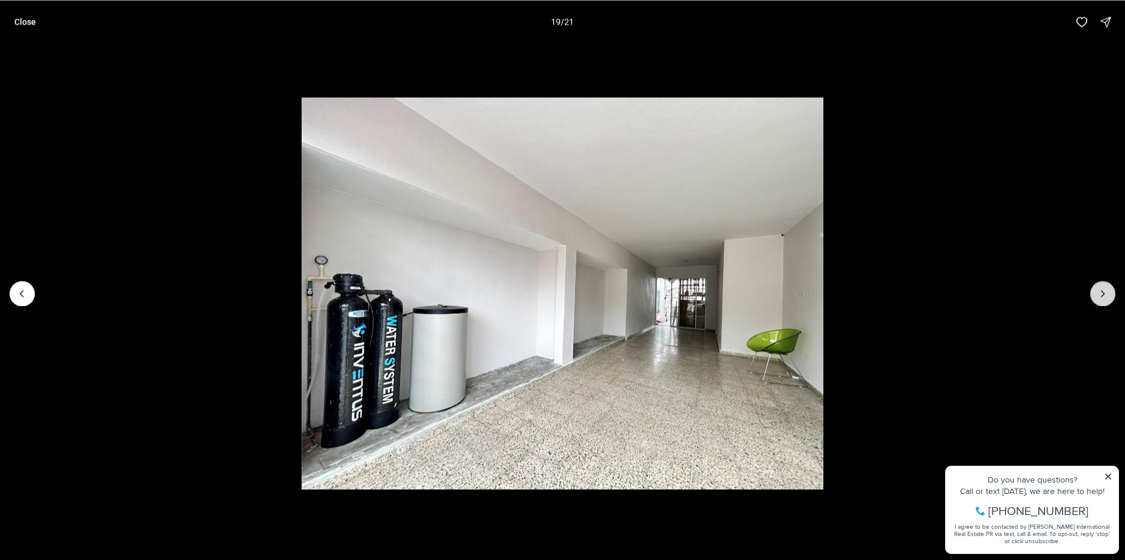
click at [1102, 293] on icon "Next slide" at bounding box center [1103, 293] width 12 height 12
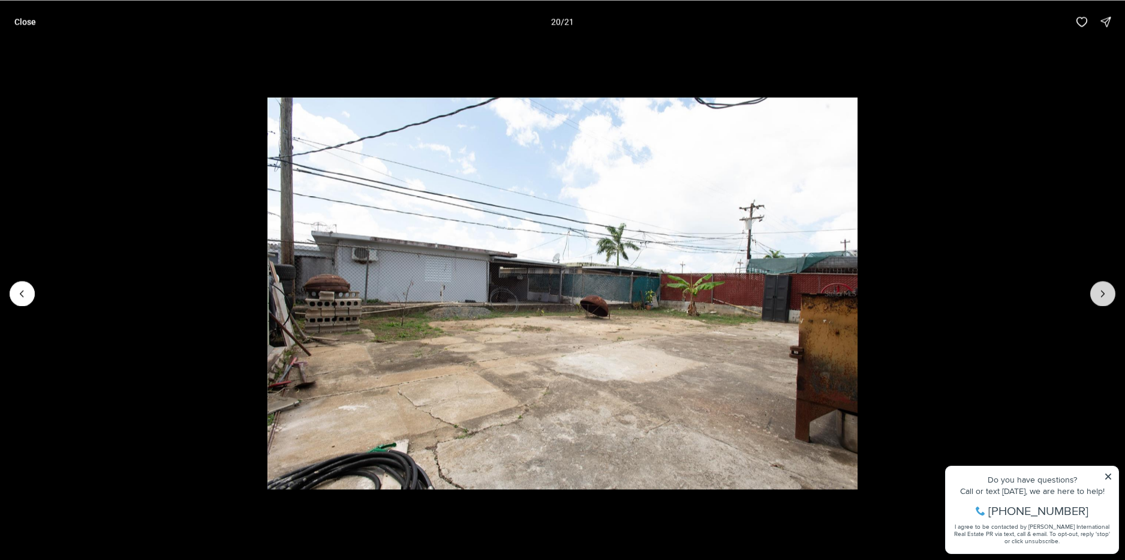
click at [1102, 293] on icon "Next slide" at bounding box center [1103, 293] width 12 height 12
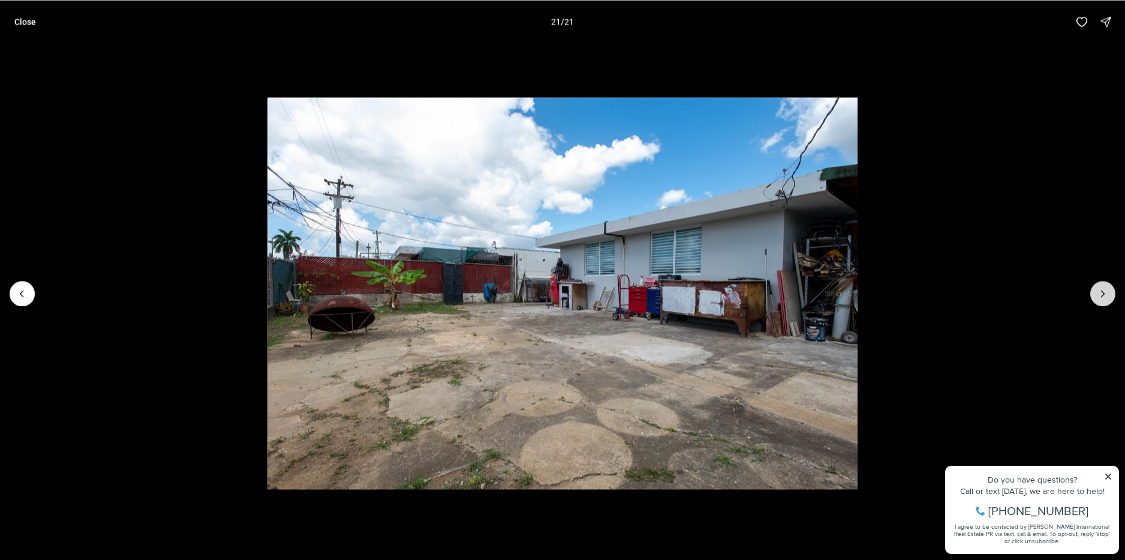
click at [1102, 293] on div at bounding box center [1102, 293] width 25 height 25
click at [24, 20] on p "Close" at bounding box center [25, 22] width 22 height 10
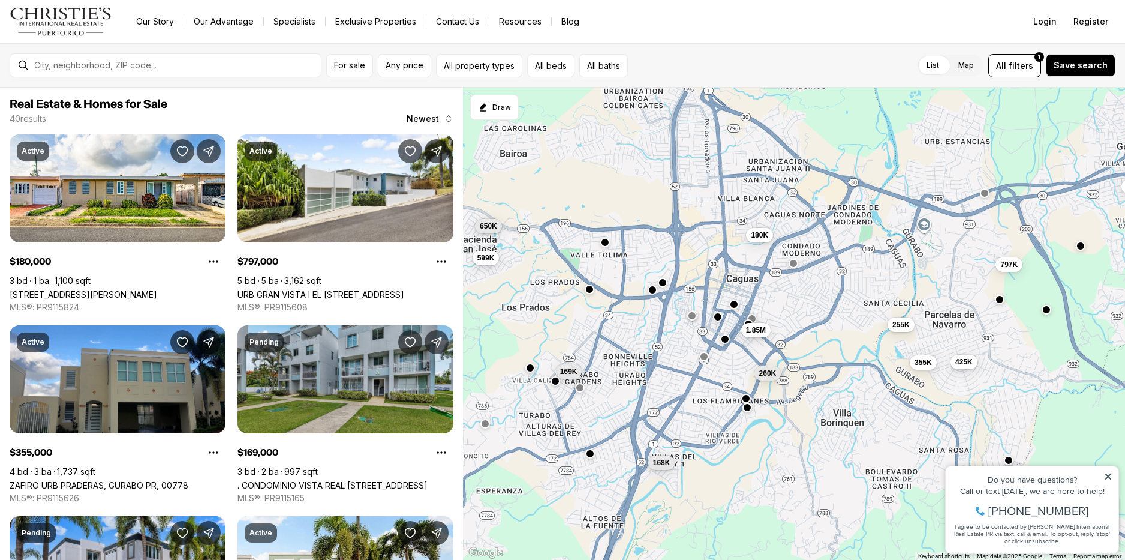
drag, startPoint x: 802, startPoint y: 232, endPoint x: 804, endPoint y: 319, distance: 87.6
click at [804, 319] on div "260K 1.85M 180K 797K 355K 169K 650K 599K 425K 168K 325K 255K" at bounding box center [794, 324] width 662 height 473
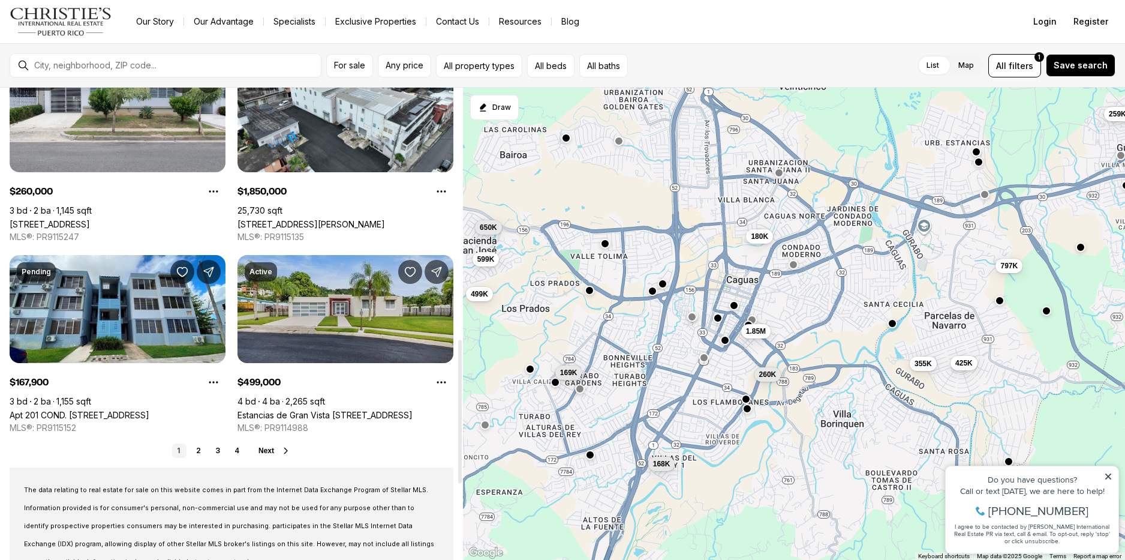
scroll to position [840, 0]
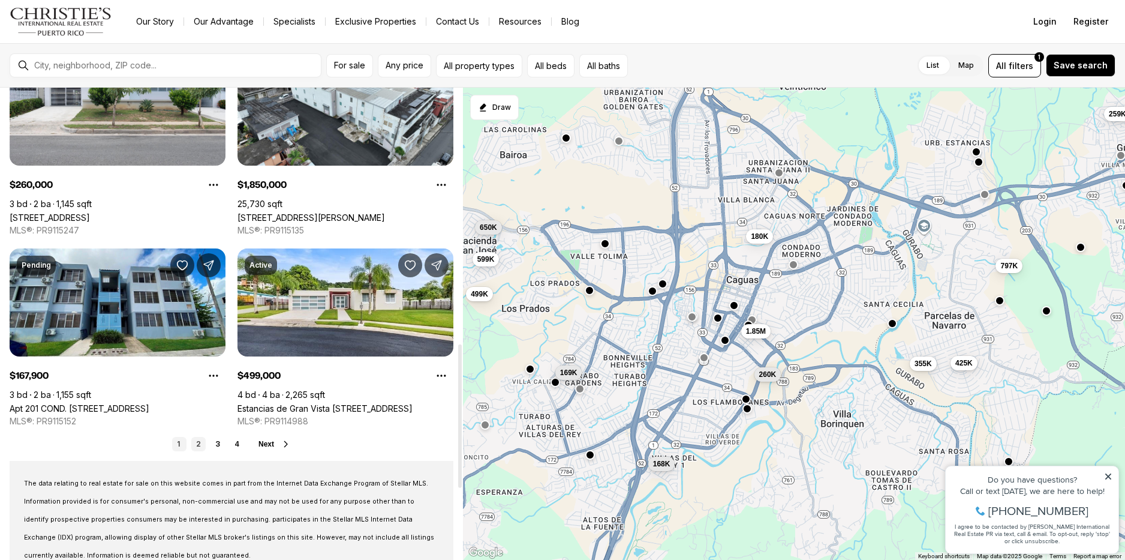
click at [199, 447] on link "2" at bounding box center [198, 444] width 14 height 14
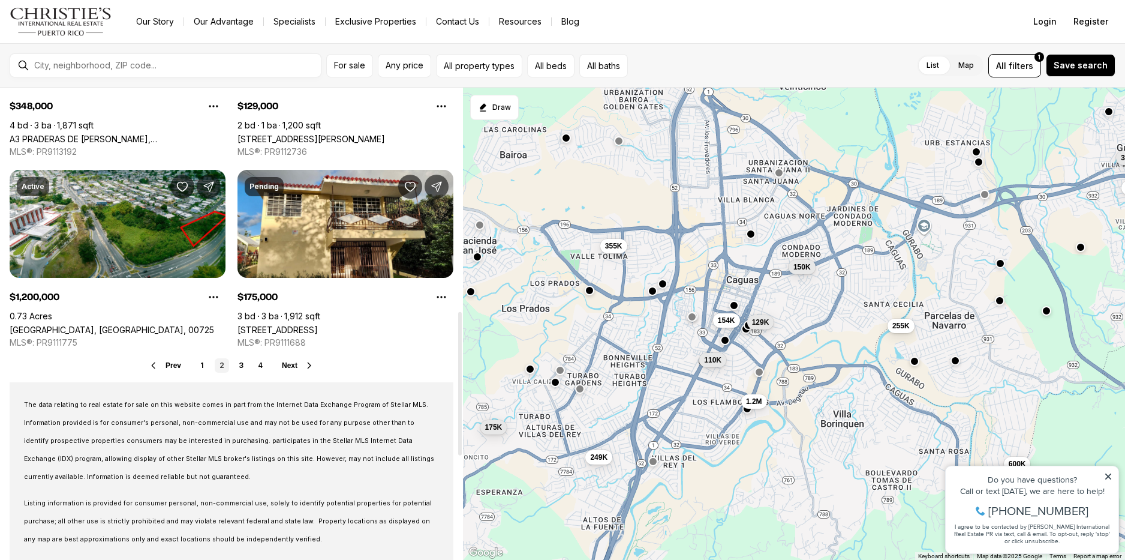
scroll to position [960, 0]
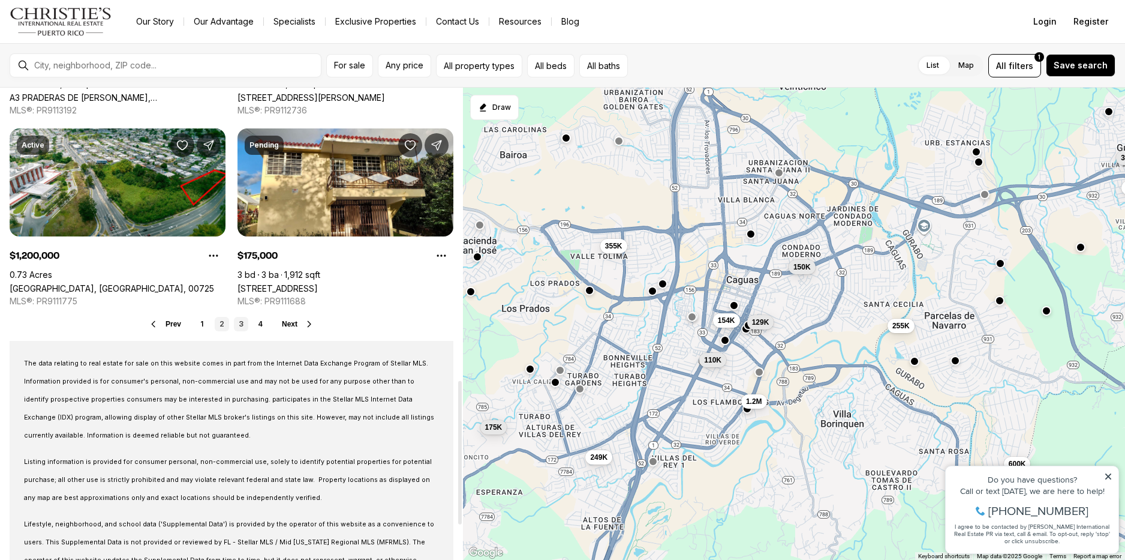
click at [242, 327] on link "3" at bounding box center [241, 324] width 14 height 14
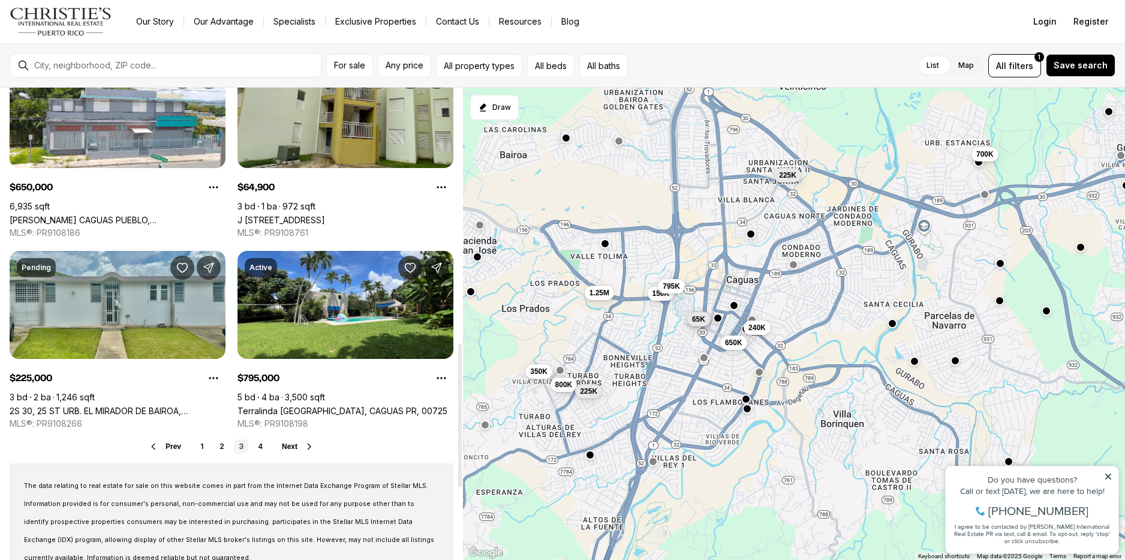
scroll to position [840, 0]
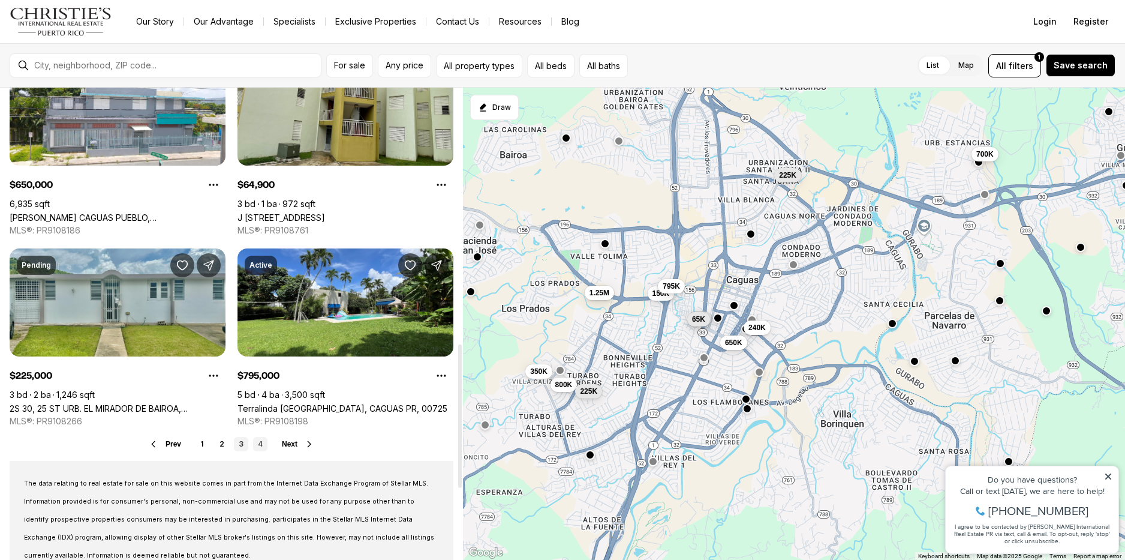
click at [261, 445] on link "4" at bounding box center [260, 444] width 14 height 14
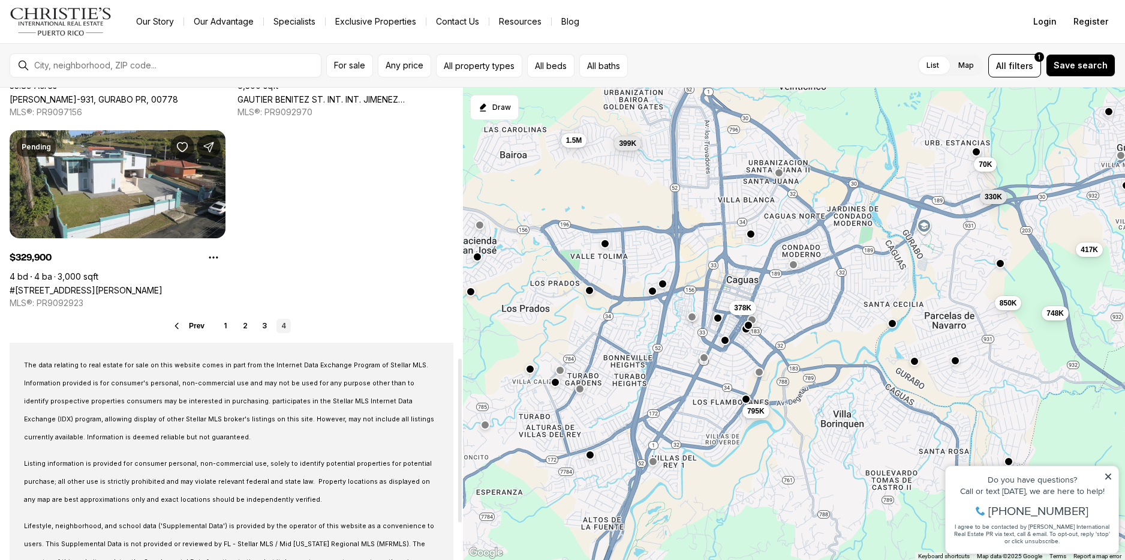
scroll to position [780, 0]
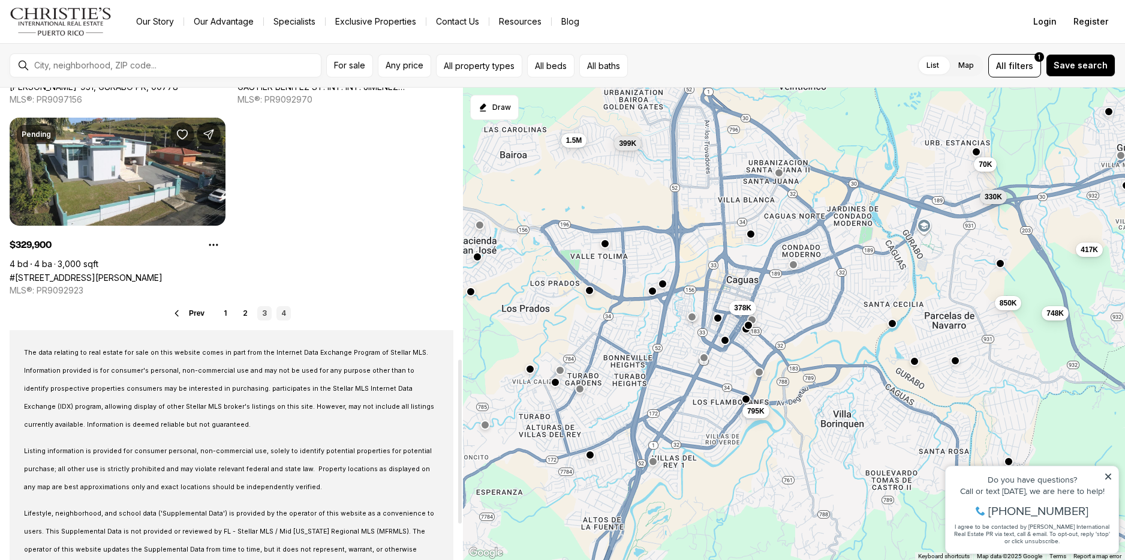
click at [260, 314] on link "3" at bounding box center [264, 313] width 14 height 14
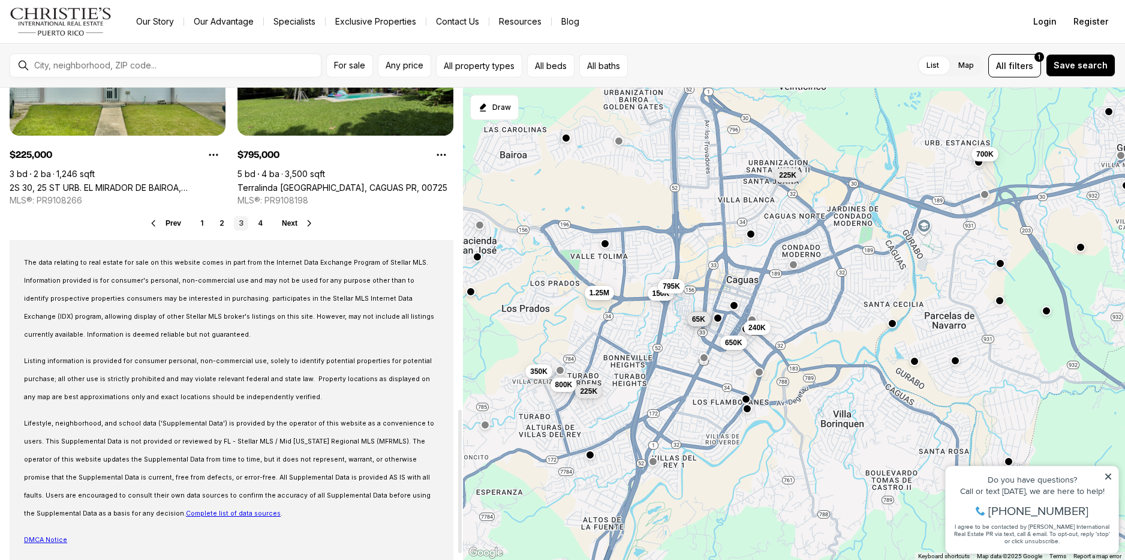
scroll to position [1072, 0]
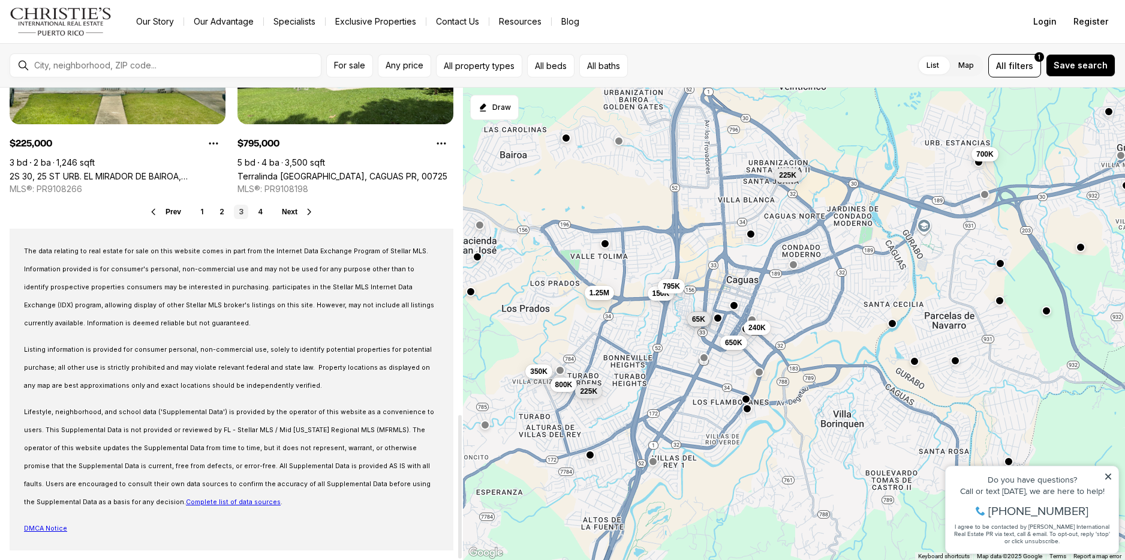
click at [288, 211] on span "Next" at bounding box center [290, 212] width 16 height 8
